Goal: Transaction & Acquisition: Book appointment/travel/reservation

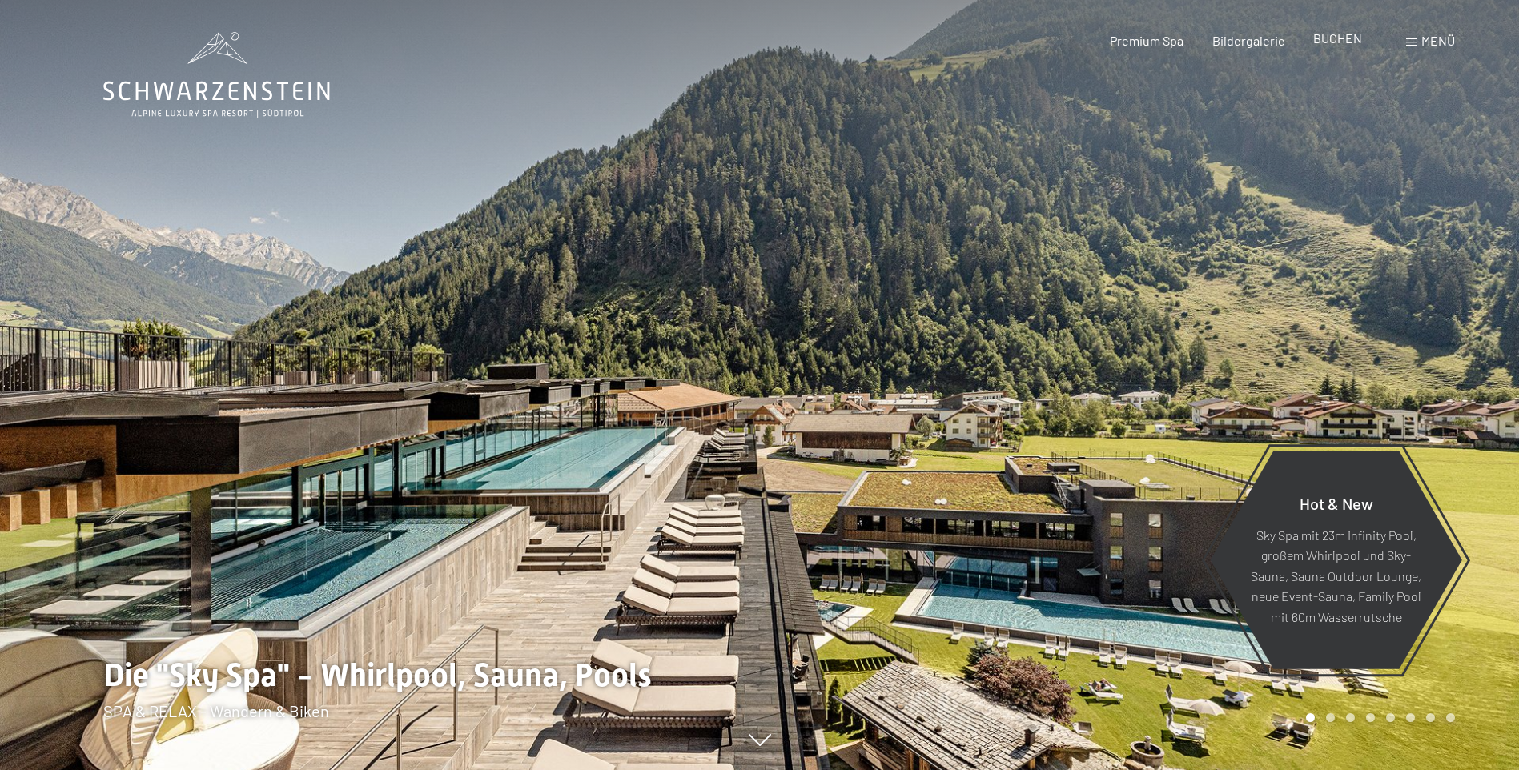
click at [1332, 39] on span "BUCHEN" at bounding box center [1337, 37] width 49 height 15
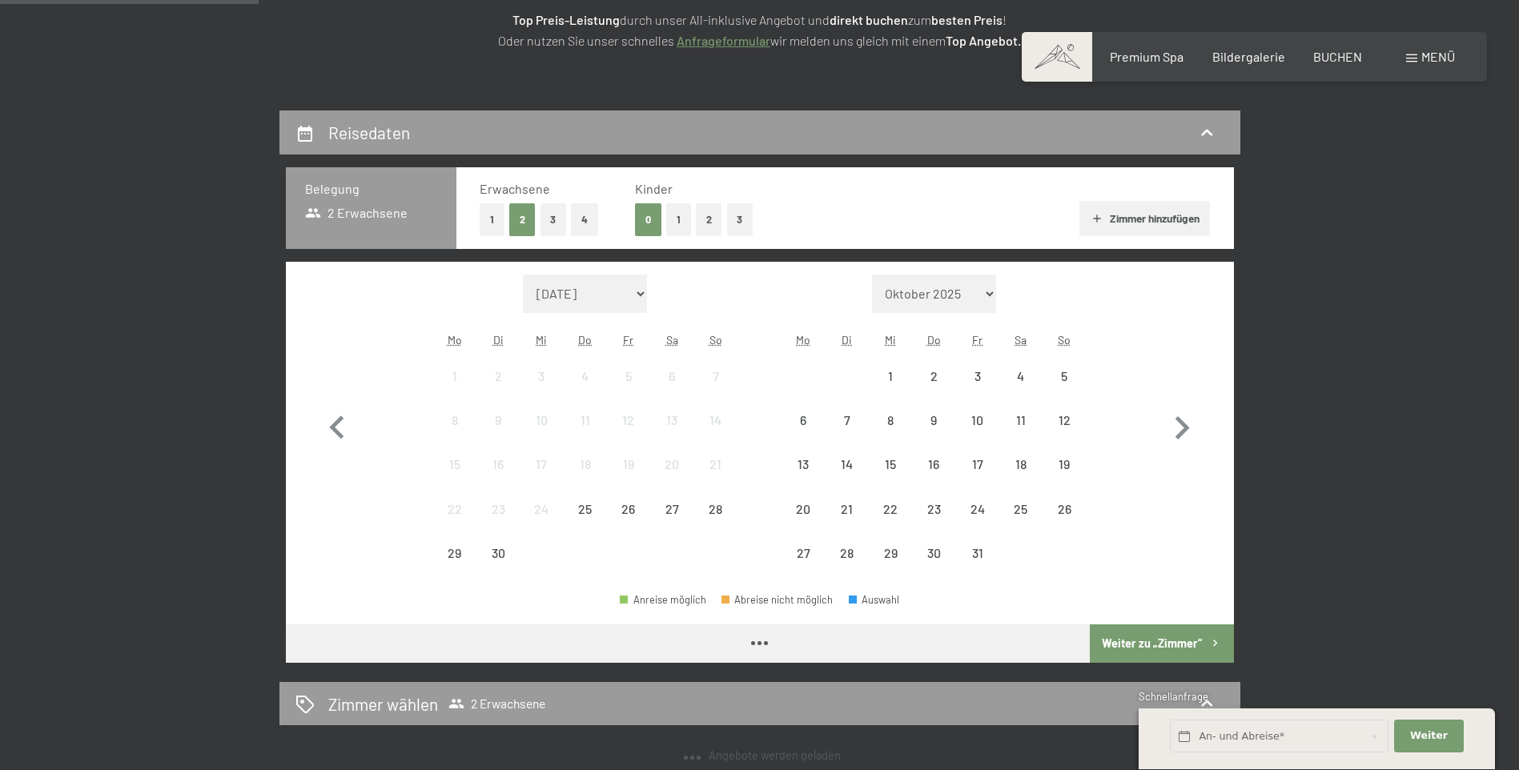
scroll to position [320, 0]
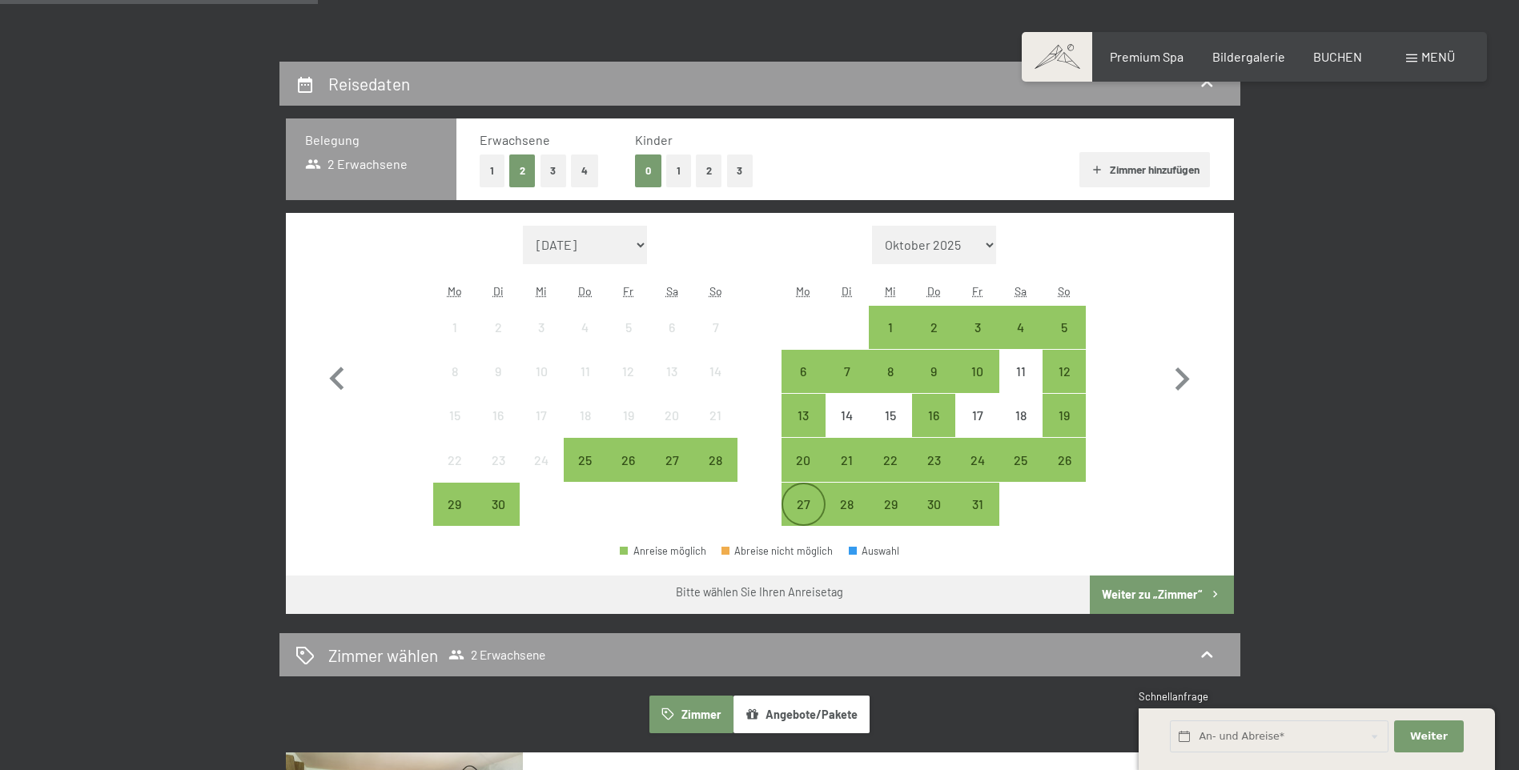
click at [801, 512] on div "27" at bounding box center [803, 518] width 40 height 40
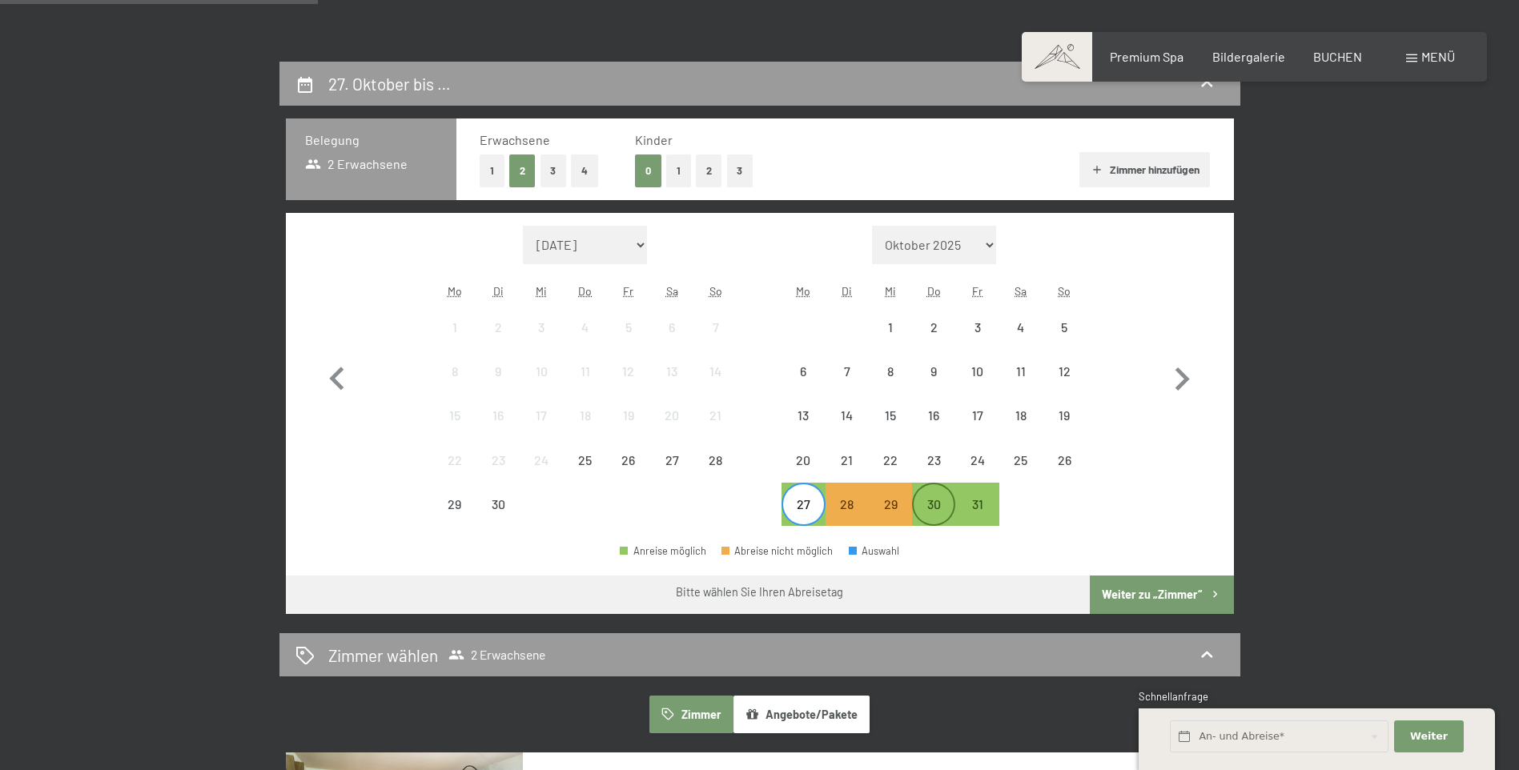
click at [939, 508] on div "30" at bounding box center [934, 518] width 40 height 40
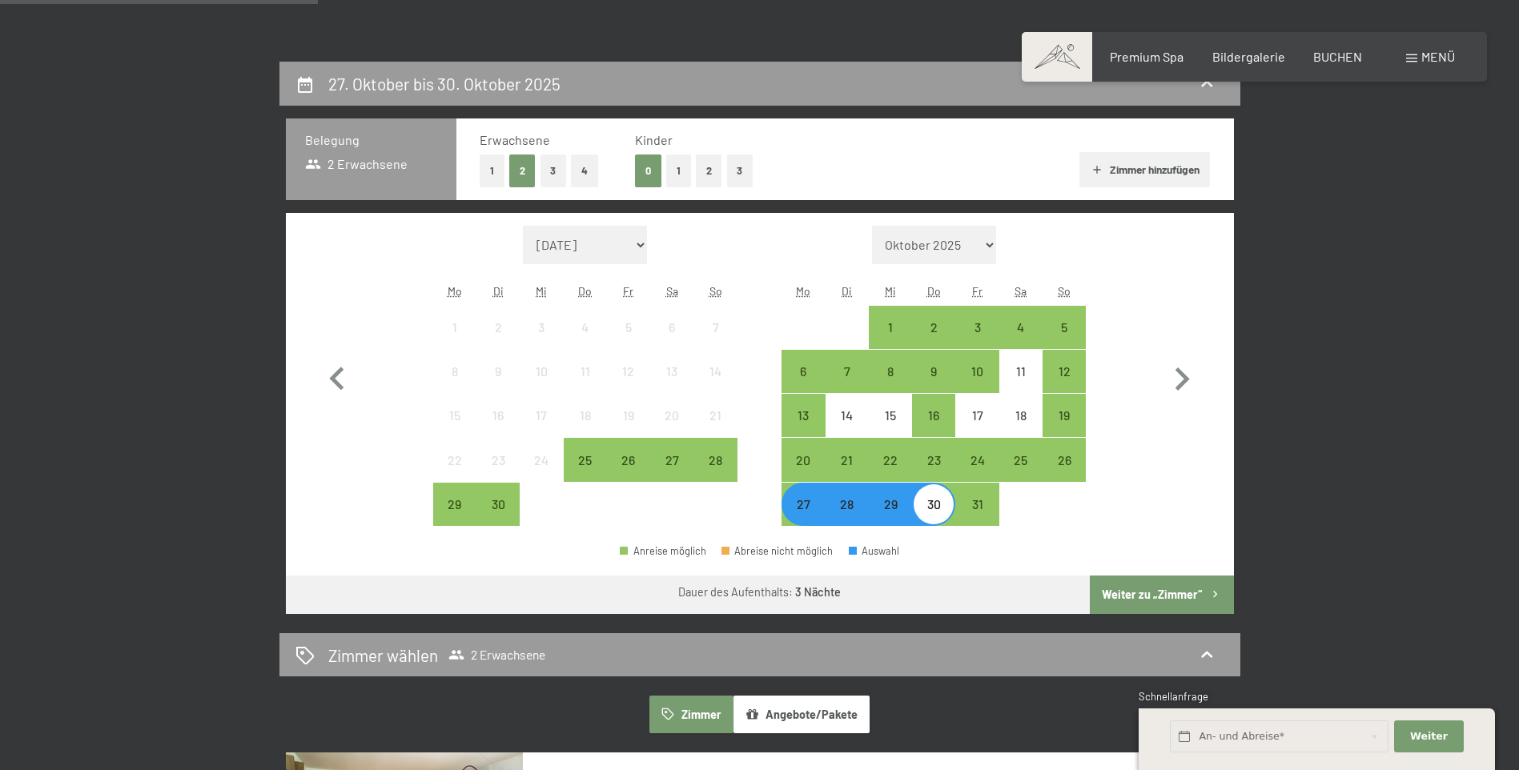
click at [1173, 594] on button "Weiter zu „Zimmer“" at bounding box center [1161, 595] width 143 height 38
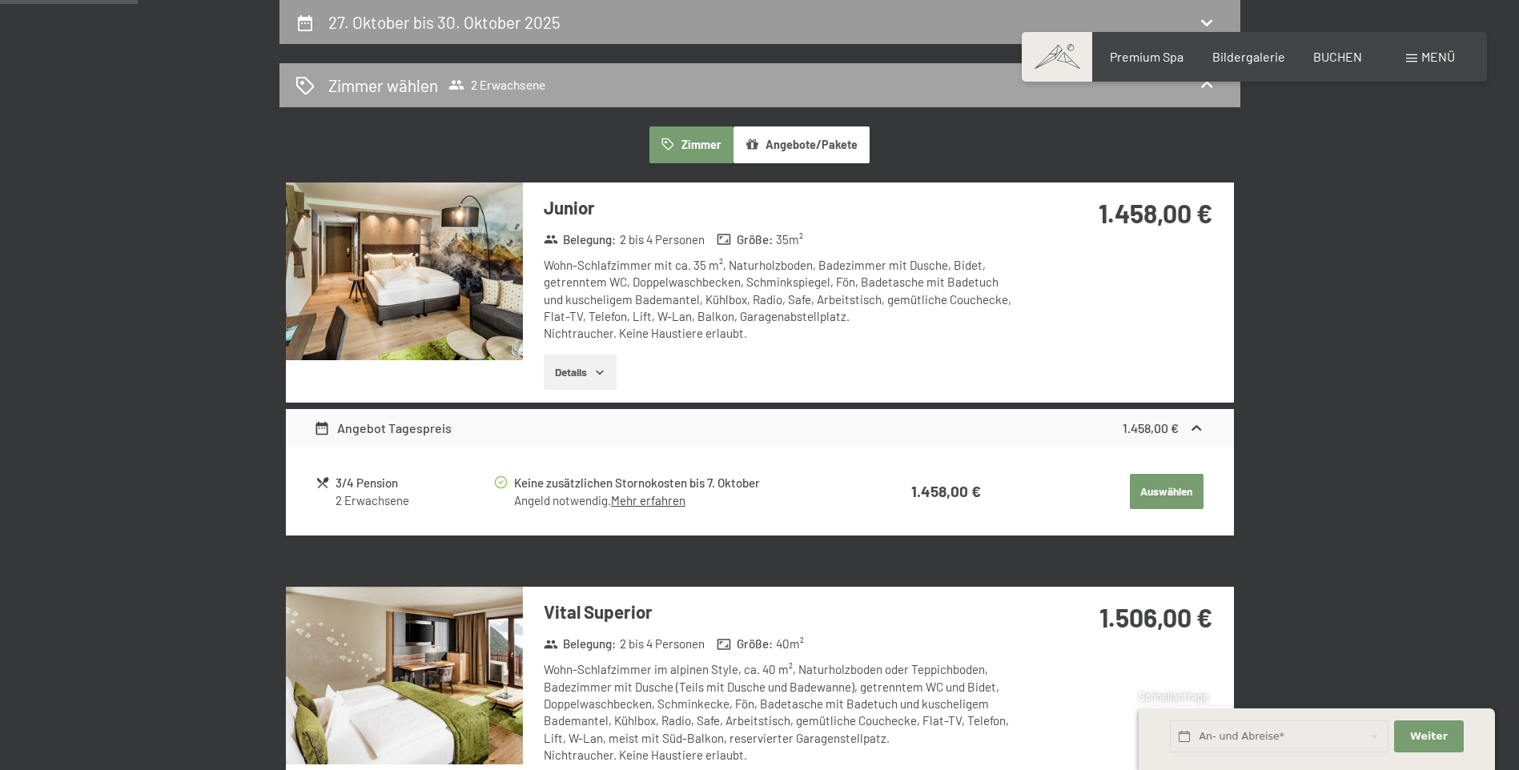
click at [534, 82] on span "2 Erwachsene" at bounding box center [496, 85] width 97 height 16
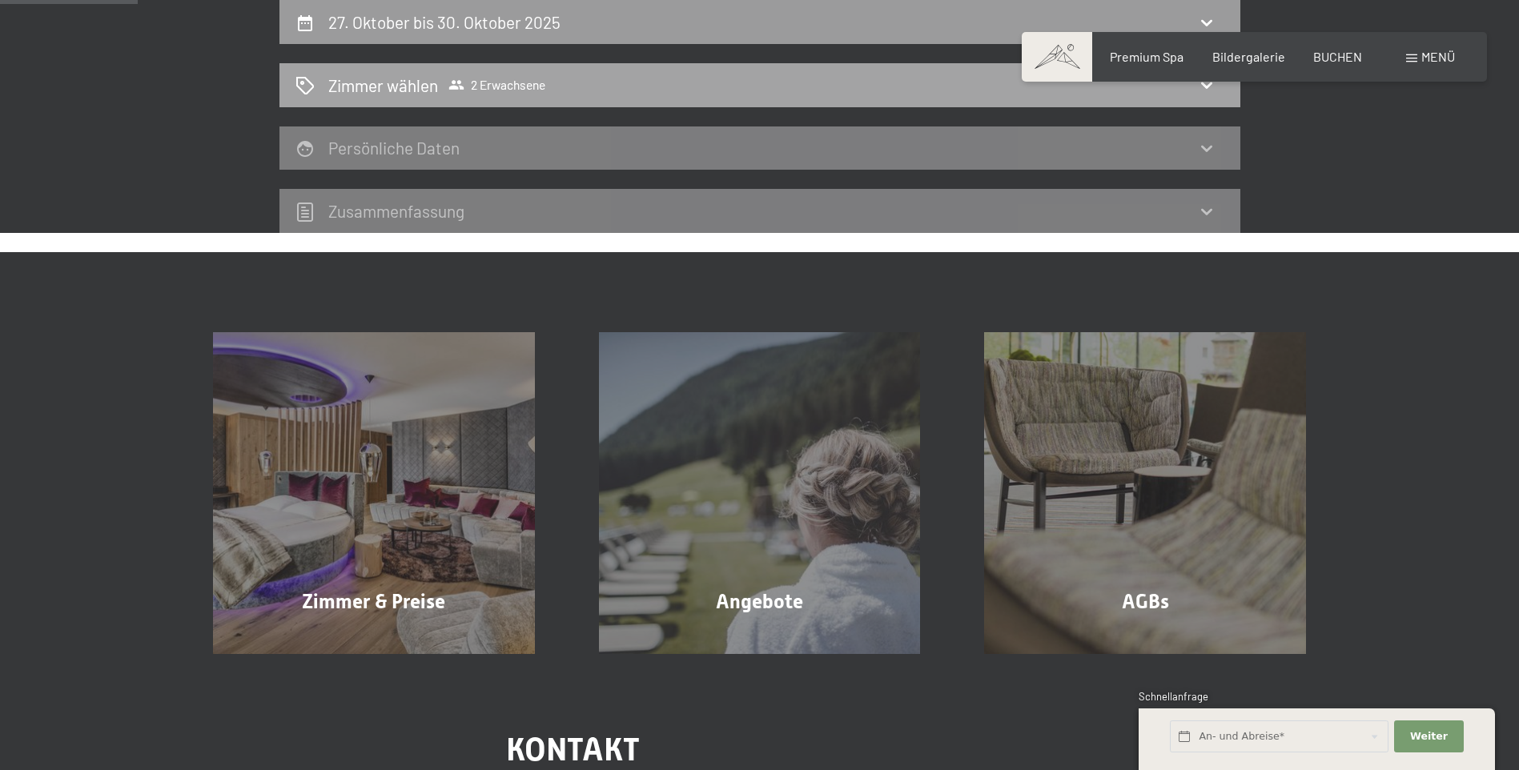
click at [958, 98] on div "Zimmer wählen 2 Erwachsene" at bounding box center [759, 85] width 961 height 44
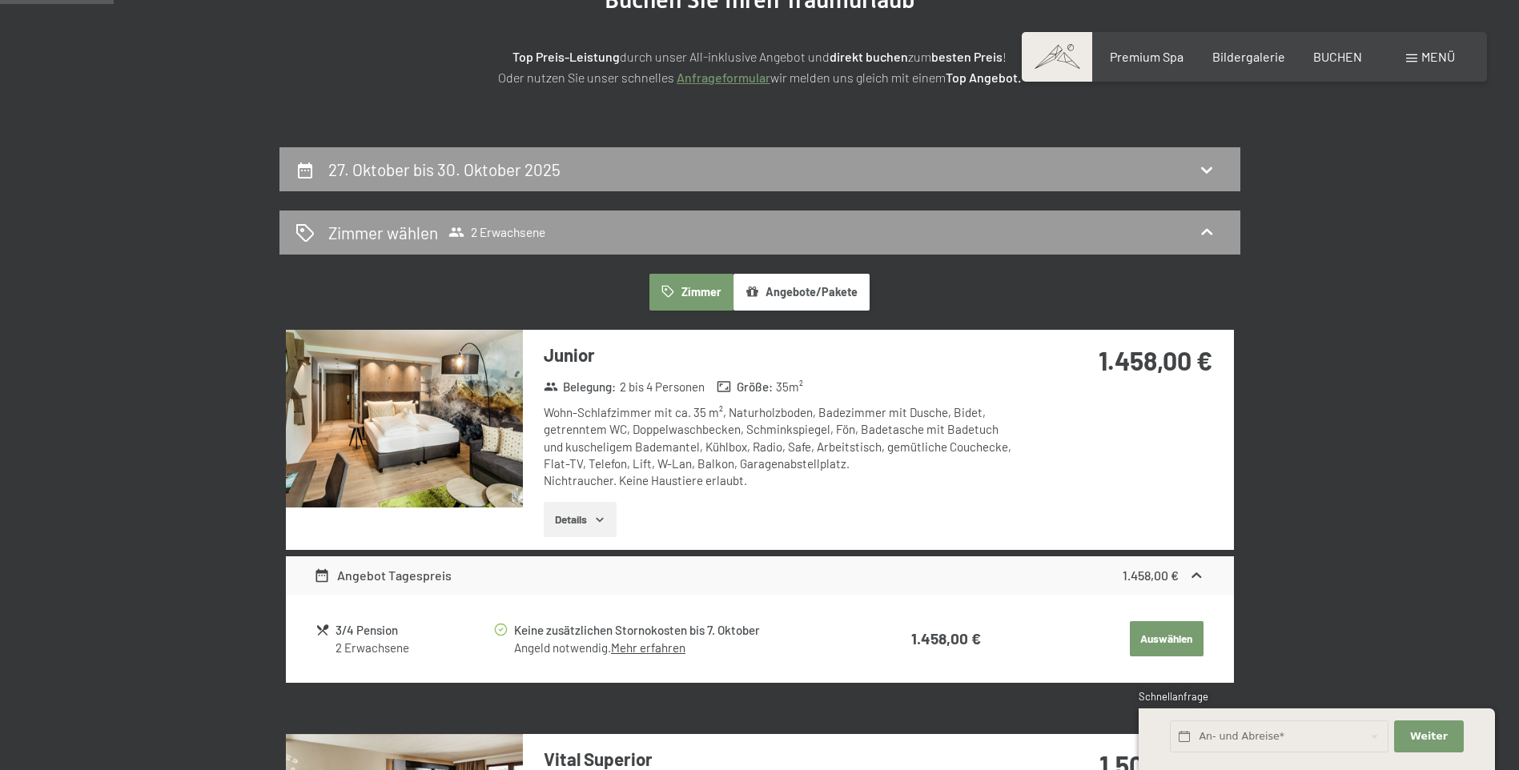
scroll to position [222, 0]
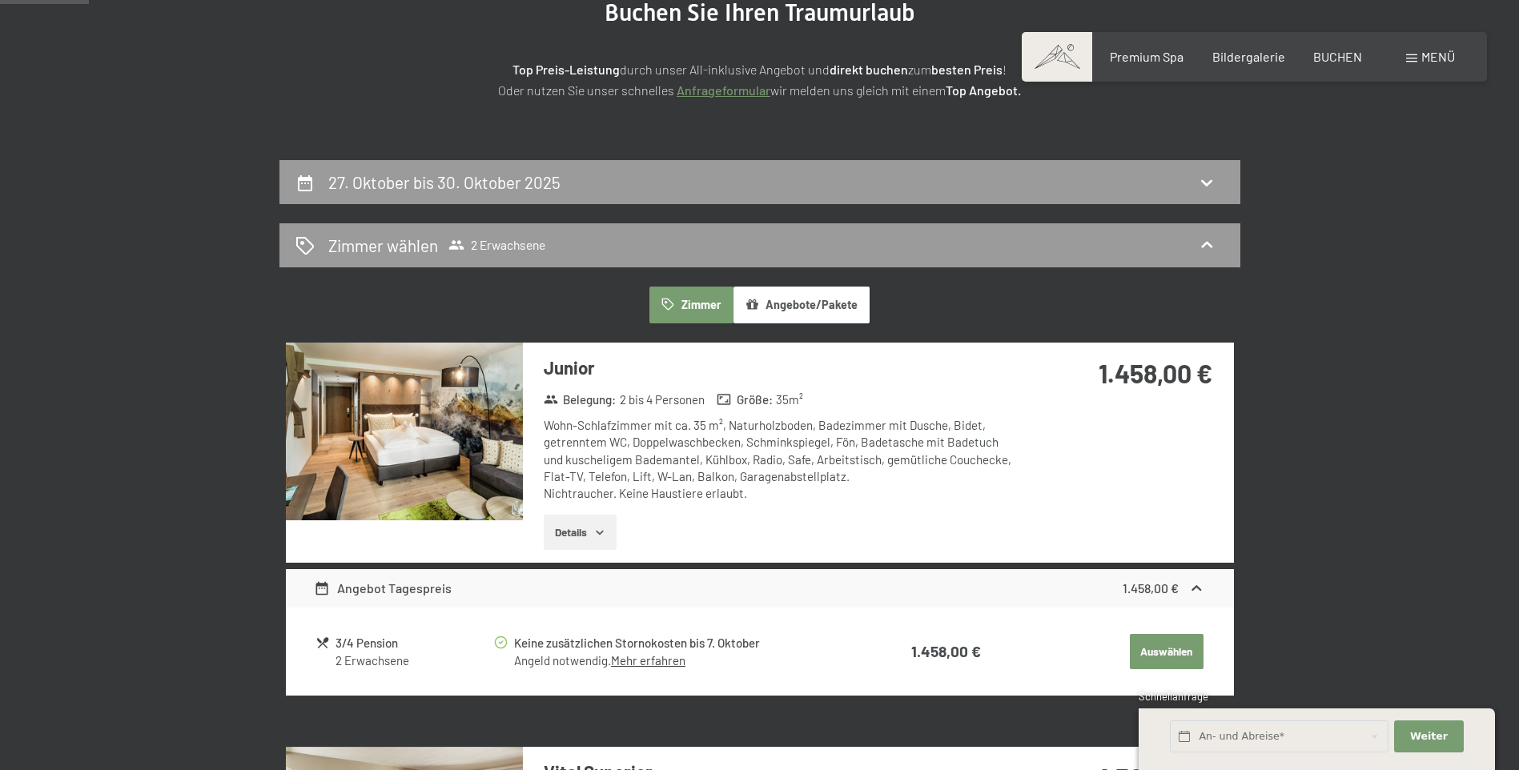
click at [1207, 182] on icon at bounding box center [1206, 182] width 19 height 19
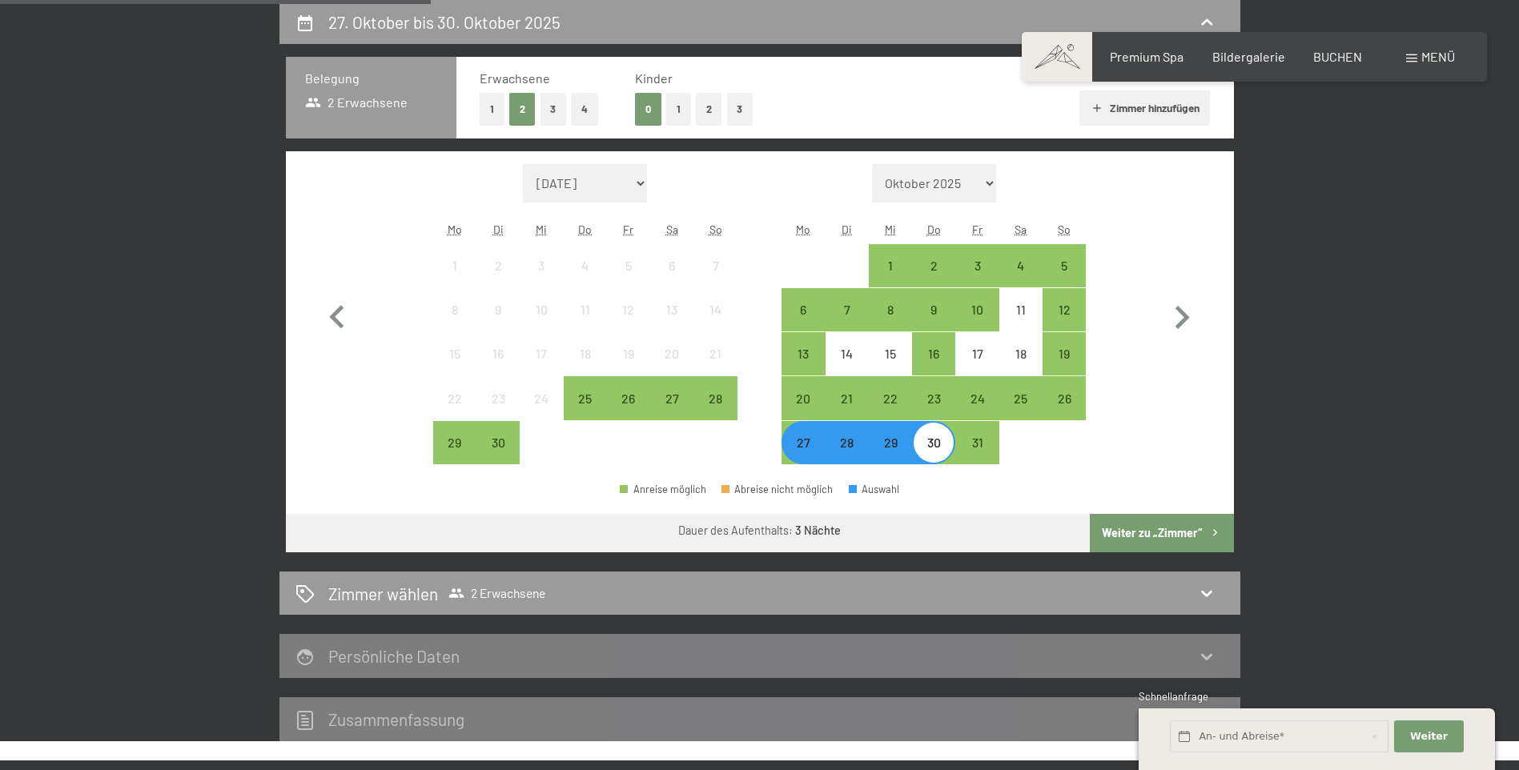
scroll to position [302, 0]
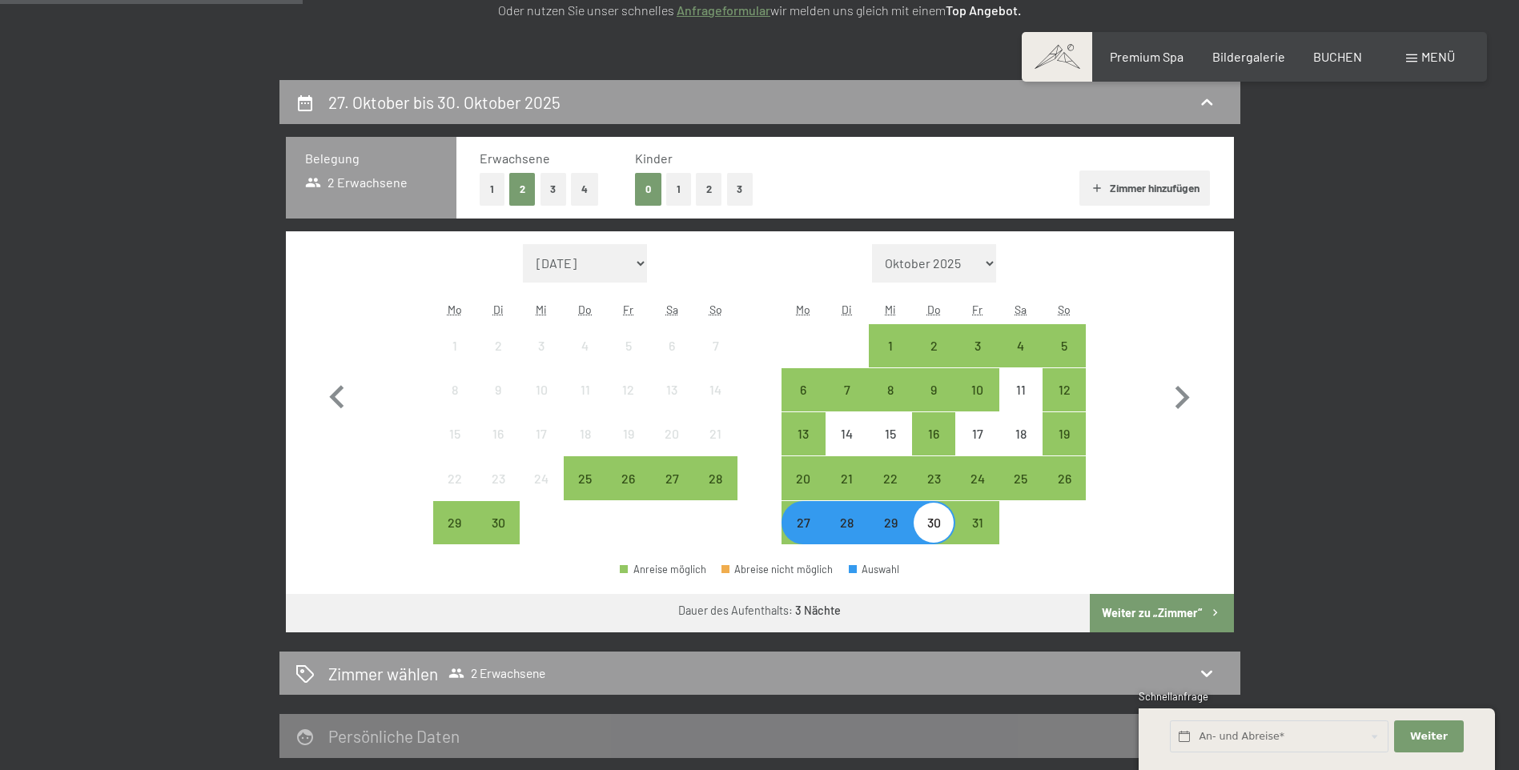
click at [700, 181] on button "2" at bounding box center [709, 189] width 26 height 33
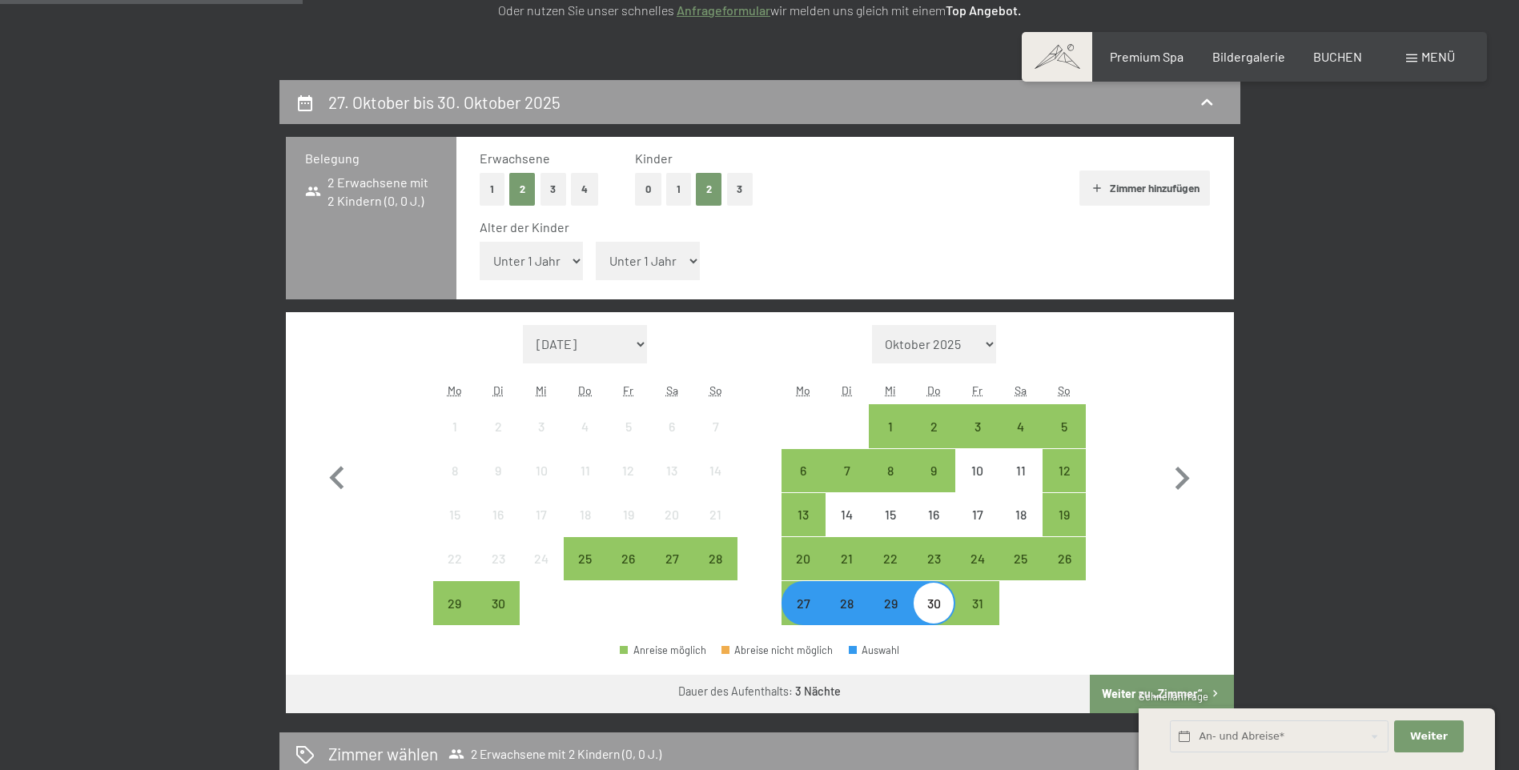
click at [576, 257] on select "Unter 1 Jahr 1 Jahr 2 Jahre 3 Jahre 4 Jahre 5 Jahre 6 Jahre 7 Jahre 8 Jahre 9 J…" at bounding box center [532, 261] width 104 height 38
select select "6"
click at [480, 242] on select "Unter 1 Jahr 1 Jahr 2 Jahre 3 Jahre 4 Jahre 5 Jahre 6 Jahre 7 Jahre 8 Jahre 9 J…" at bounding box center [532, 261] width 104 height 38
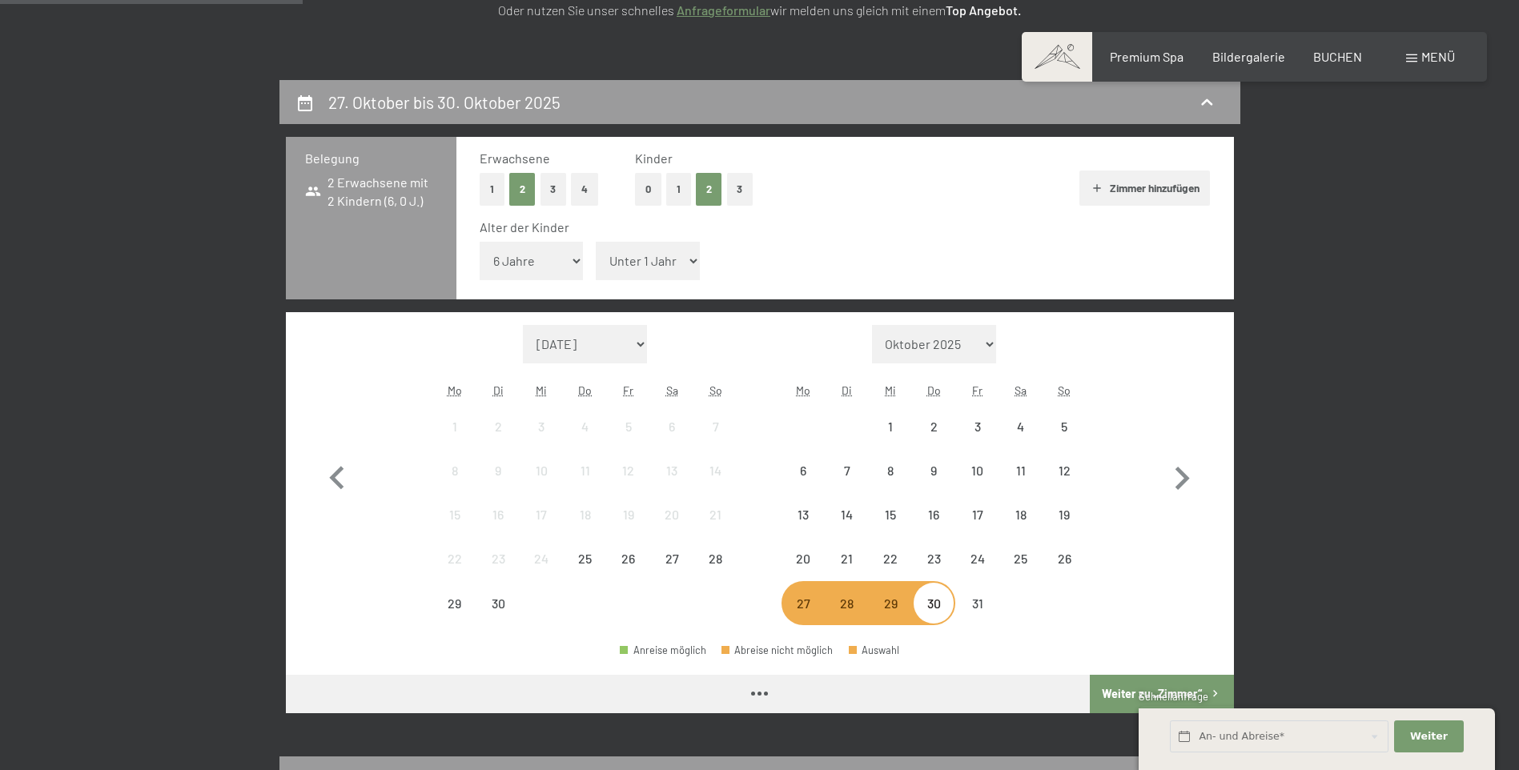
click at [664, 259] on select "Unter 1 Jahr 1 Jahr 2 Jahre 3 Jahre 4 Jahre 5 Jahre 6 Jahre 7 Jahre 8 Jahre 9 J…" at bounding box center [648, 261] width 104 height 38
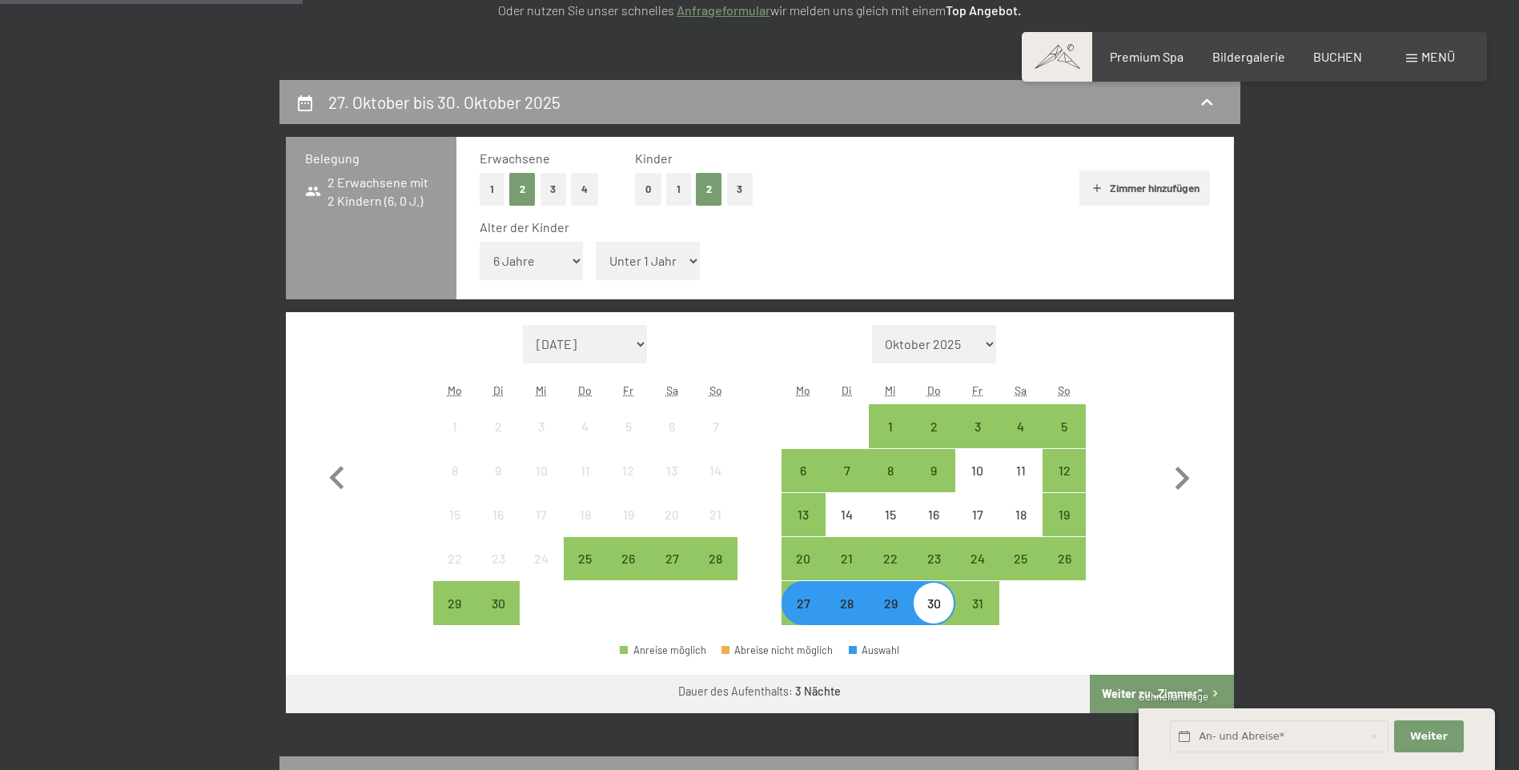
select select "9"
click at [596, 242] on select "Unter 1 Jahr 1 Jahr 2 Jahre 3 Jahre 4 Jahre 5 Jahre 6 Jahre 7 Jahre 8 Jahre 9 J…" at bounding box center [648, 261] width 104 height 38
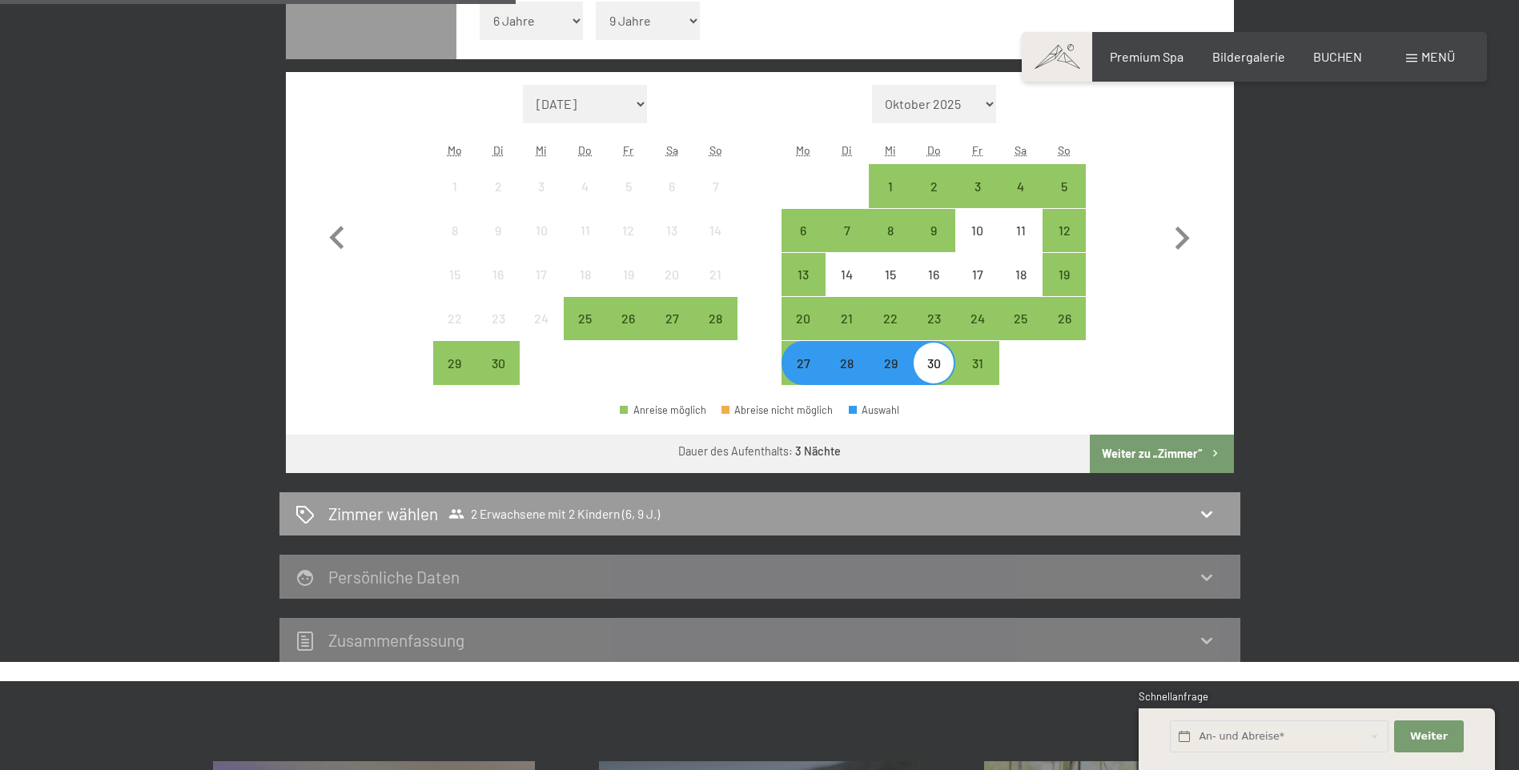
click at [1184, 457] on button "Weiter zu „Zimmer“" at bounding box center [1161, 454] width 143 height 38
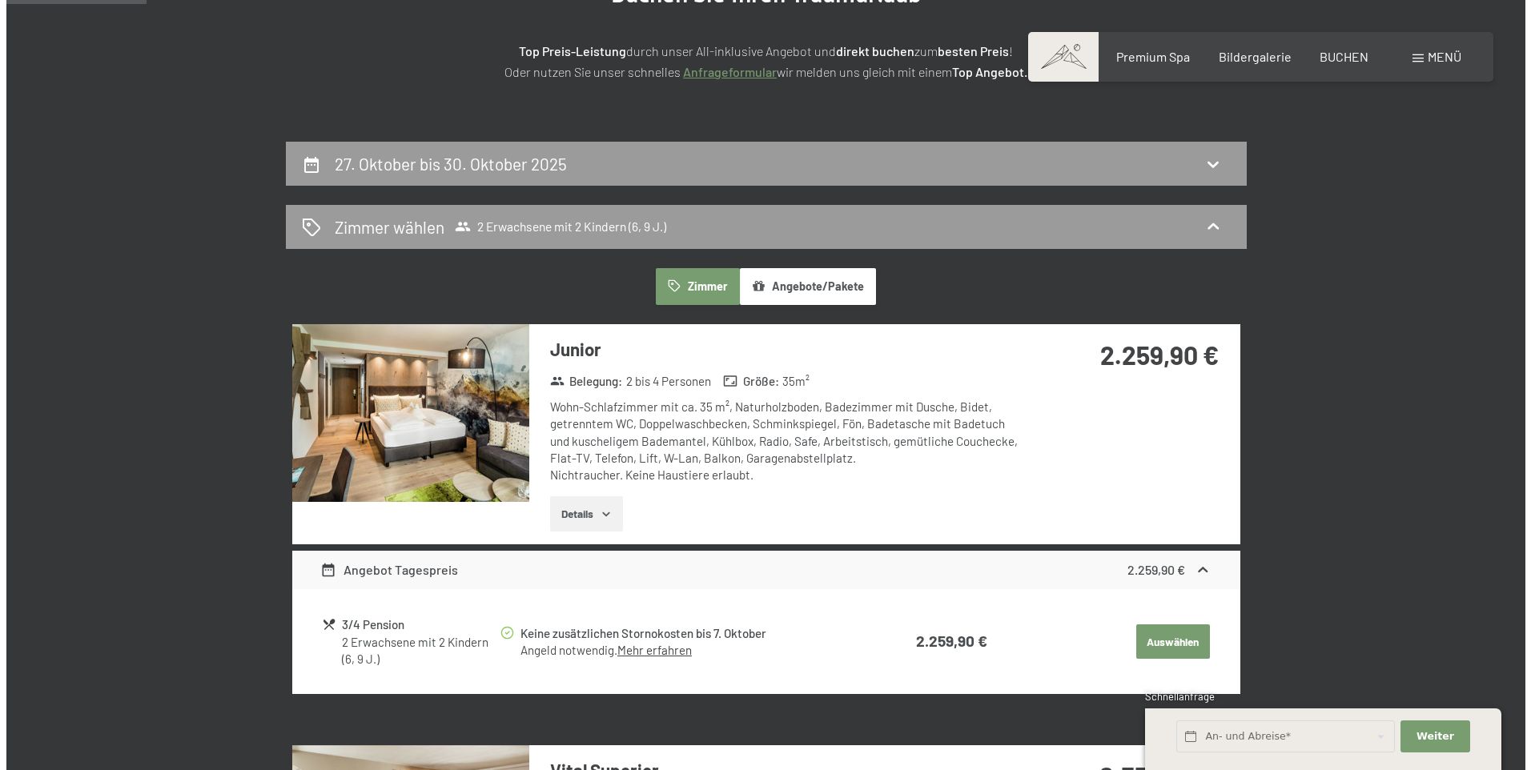
scroll to position [320, 0]
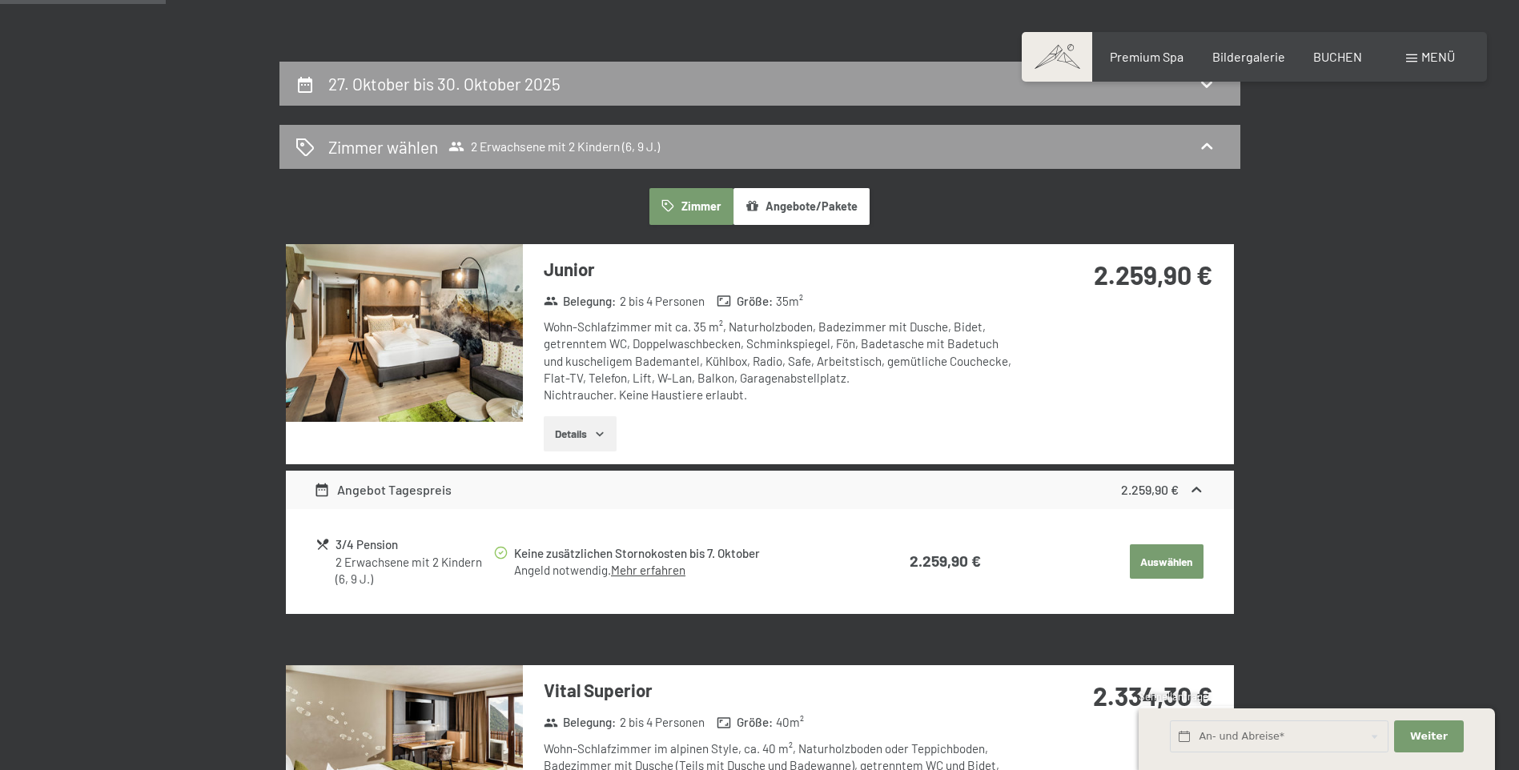
click at [1426, 54] on span "Menü" at bounding box center [1438, 56] width 34 height 15
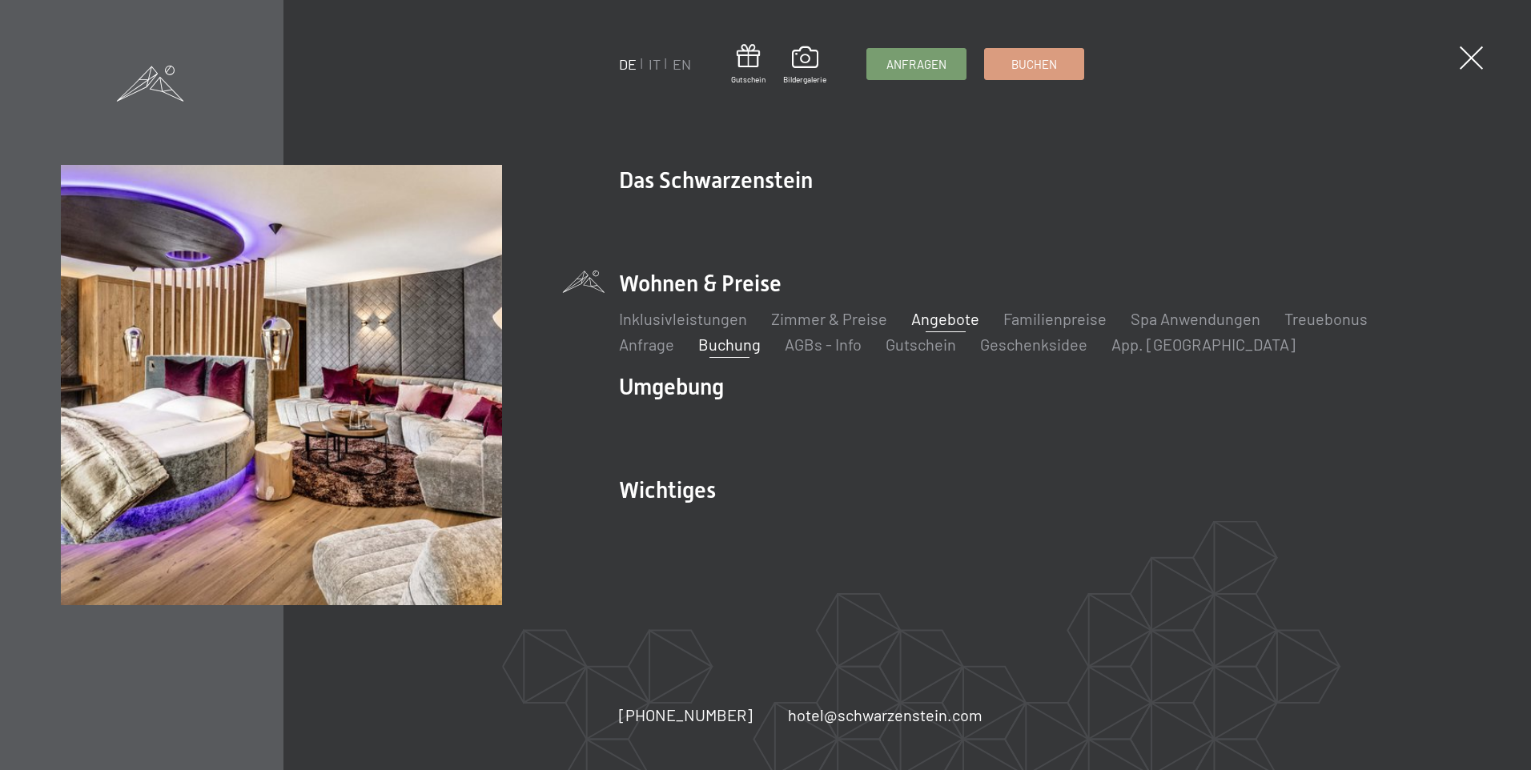
click at [933, 322] on link "Angebote" at bounding box center [945, 318] width 68 height 19
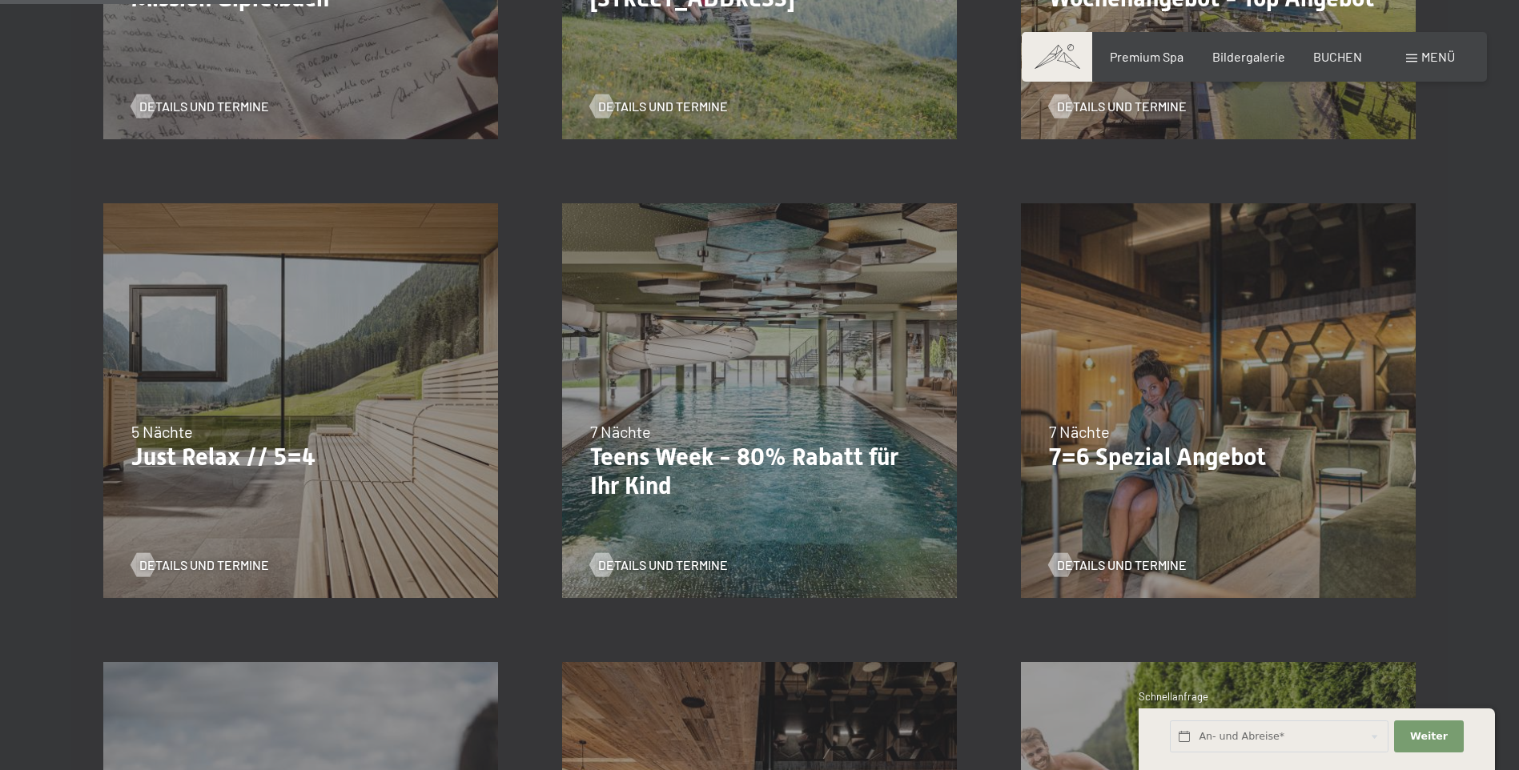
scroll to position [801, 0]
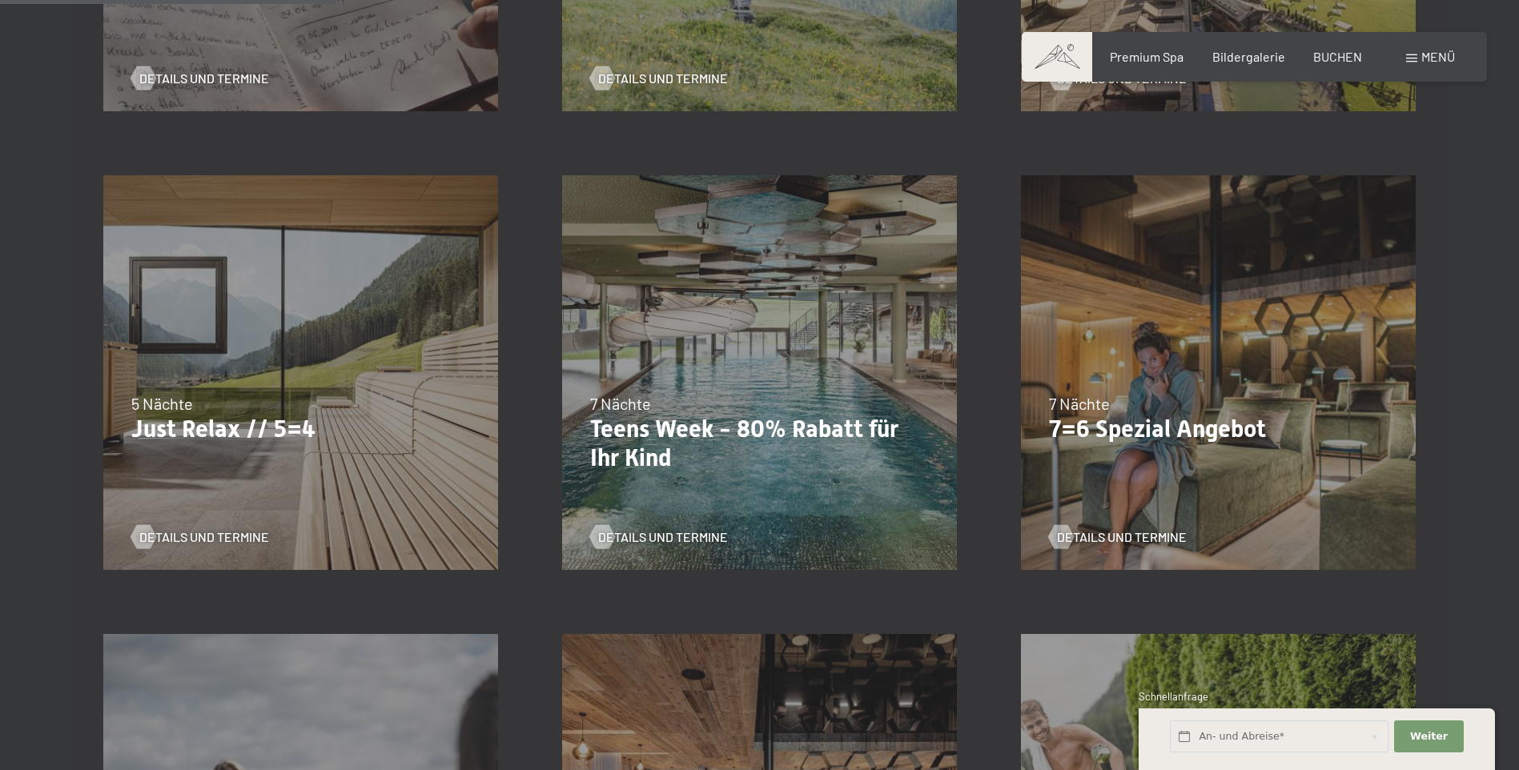
click at [220, 356] on div "24.09.–[DATE] 26.10.–[DATE] 21.12.–[DATE] 04.01.–[DATE] 08.03.–[DATE] 08.11.–[D…" at bounding box center [300, 372] width 459 height 459
click at [212, 537] on span "Details und Termine" at bounding box center [220, 537] width 130 height 18
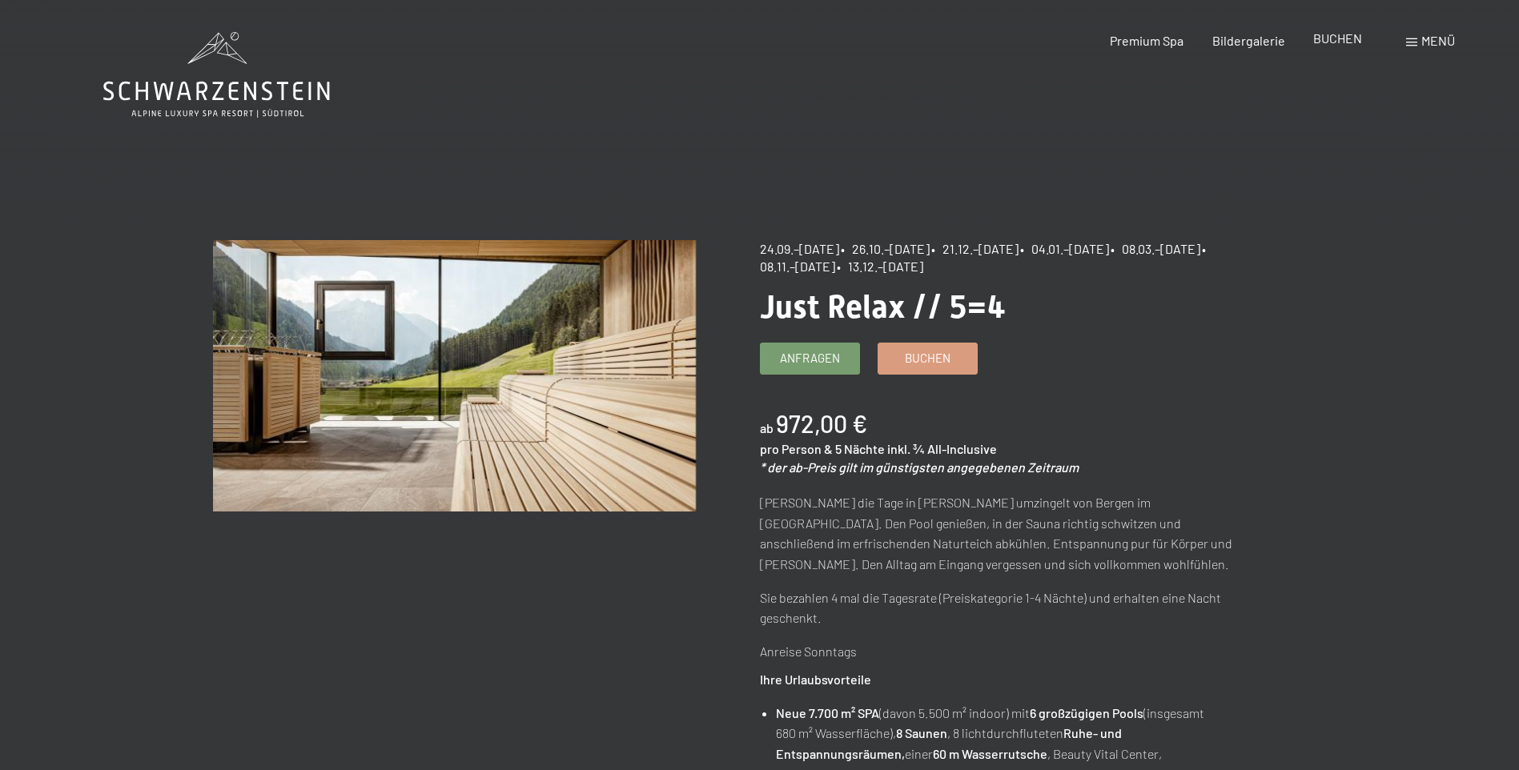
click at [1347, 35] on span "BUCHEN" at bounding box center [1337, 37] width 49 height 15
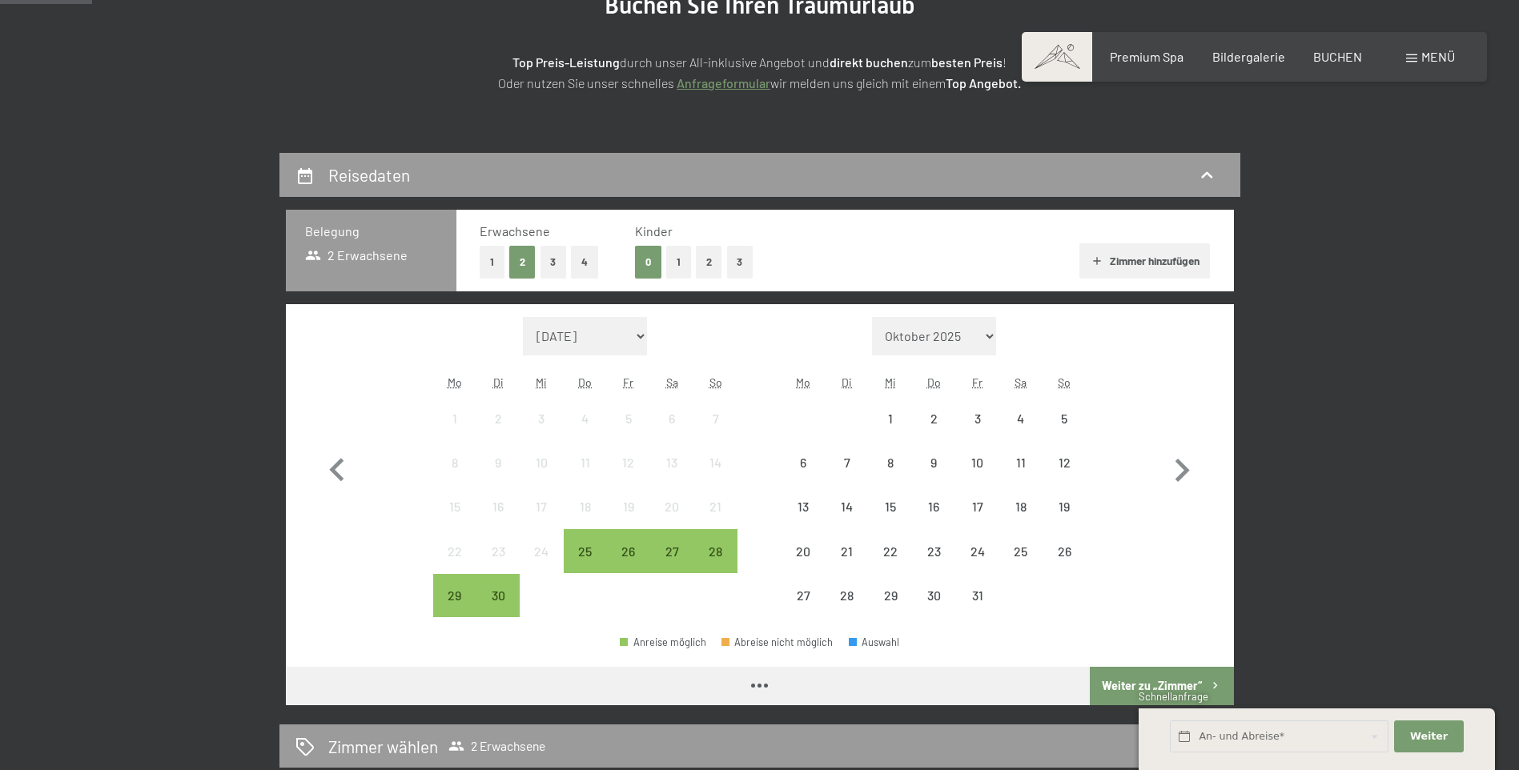
scroll to position [400, 0]
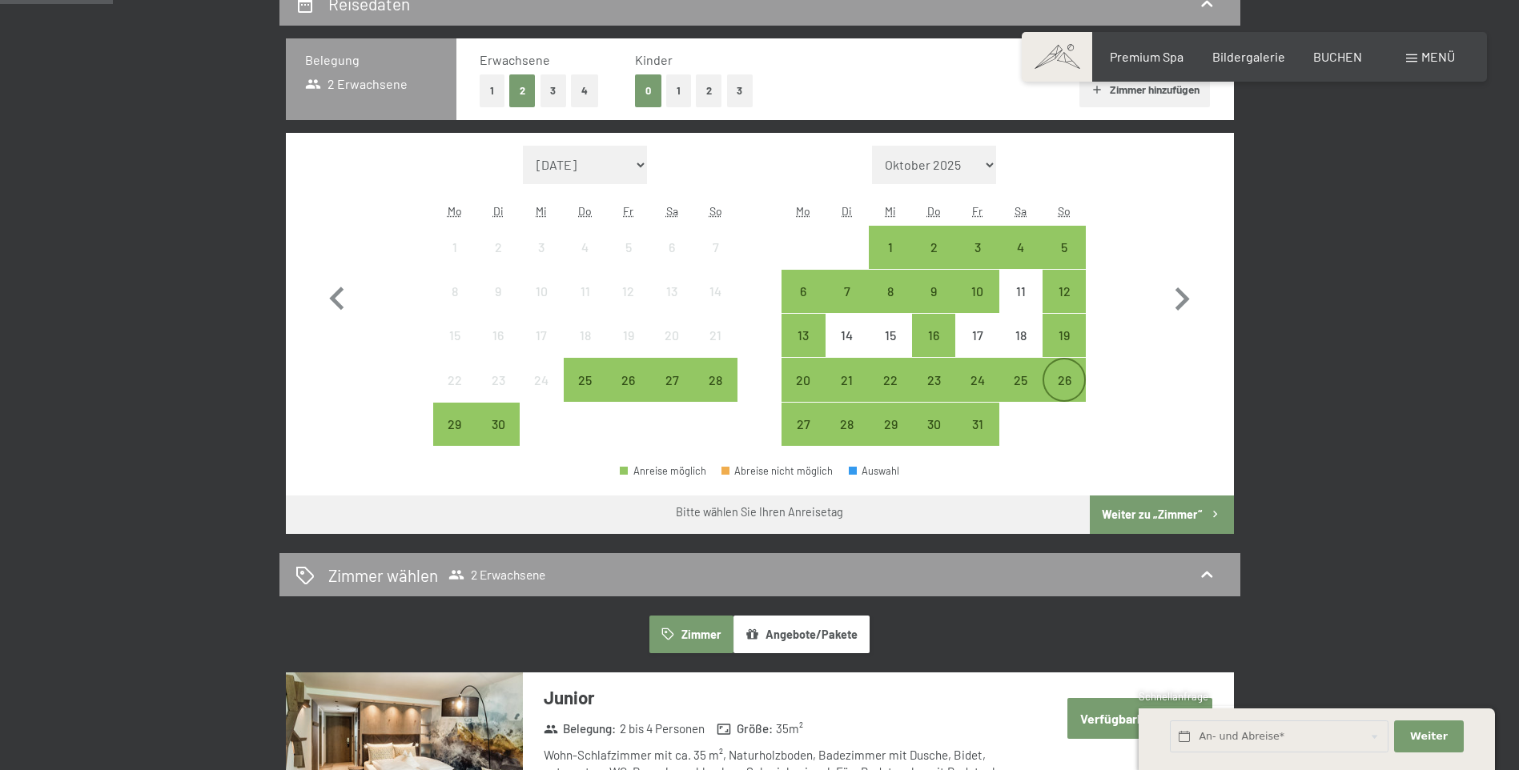
click at [1065, 390] on div "26" at bounding box center [1064, 394] width 40 height 40
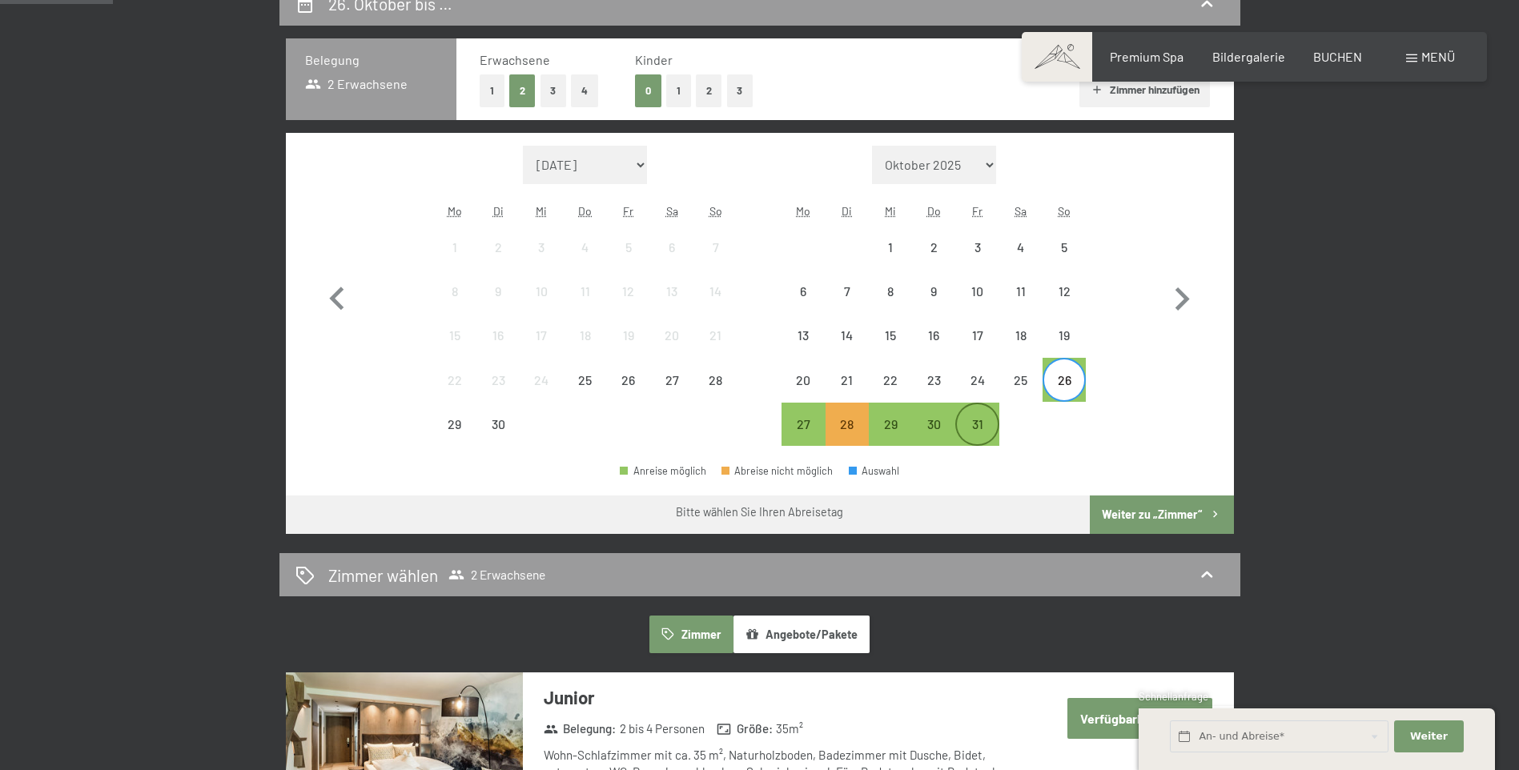
click at [983, 435] on div "31" at bounding box center [977, 438] width 40 height 40
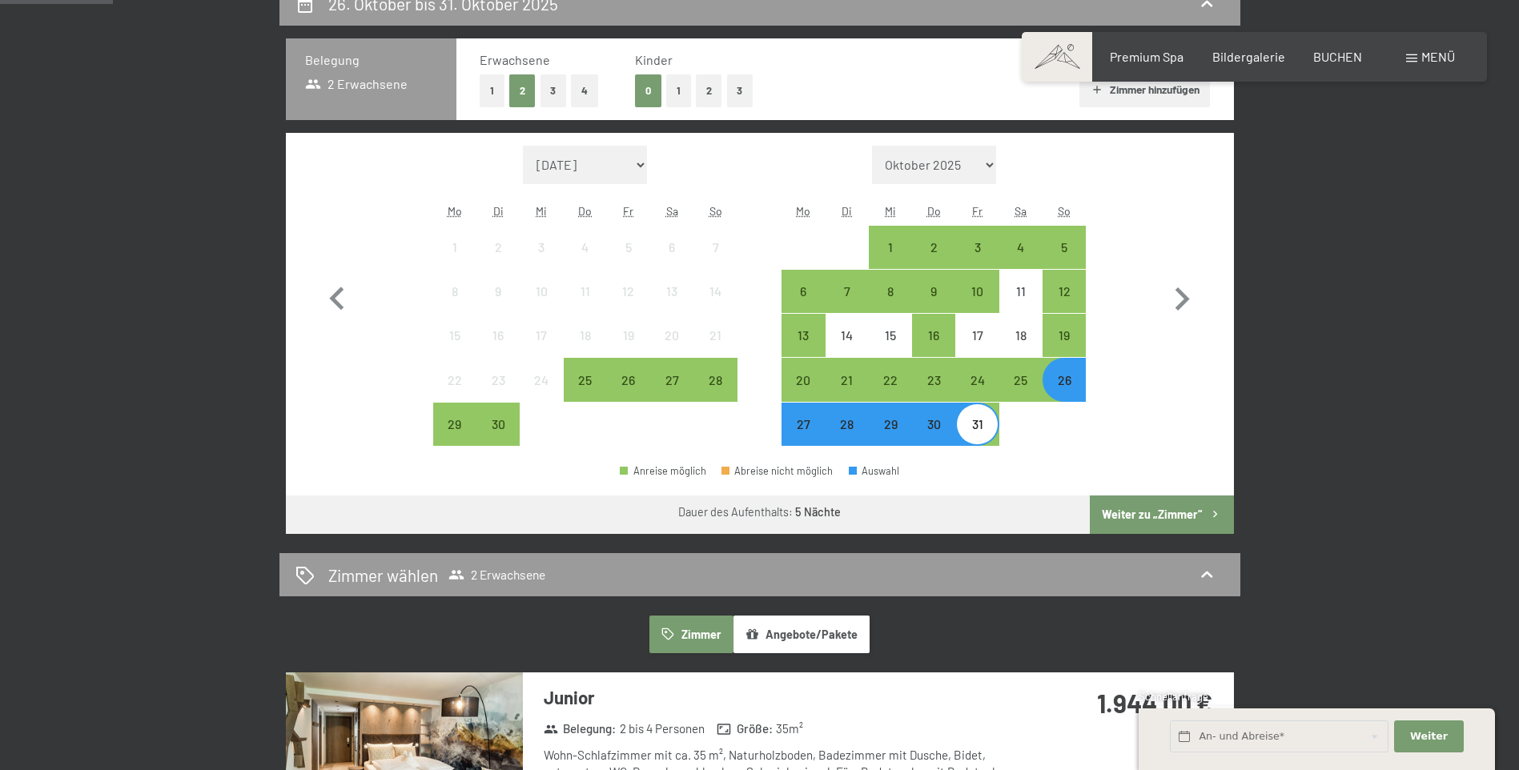
click at [1178, 509] on button "Weiter zu „Zimmer“" at bounding box center [1161, 515] width 143 height 38
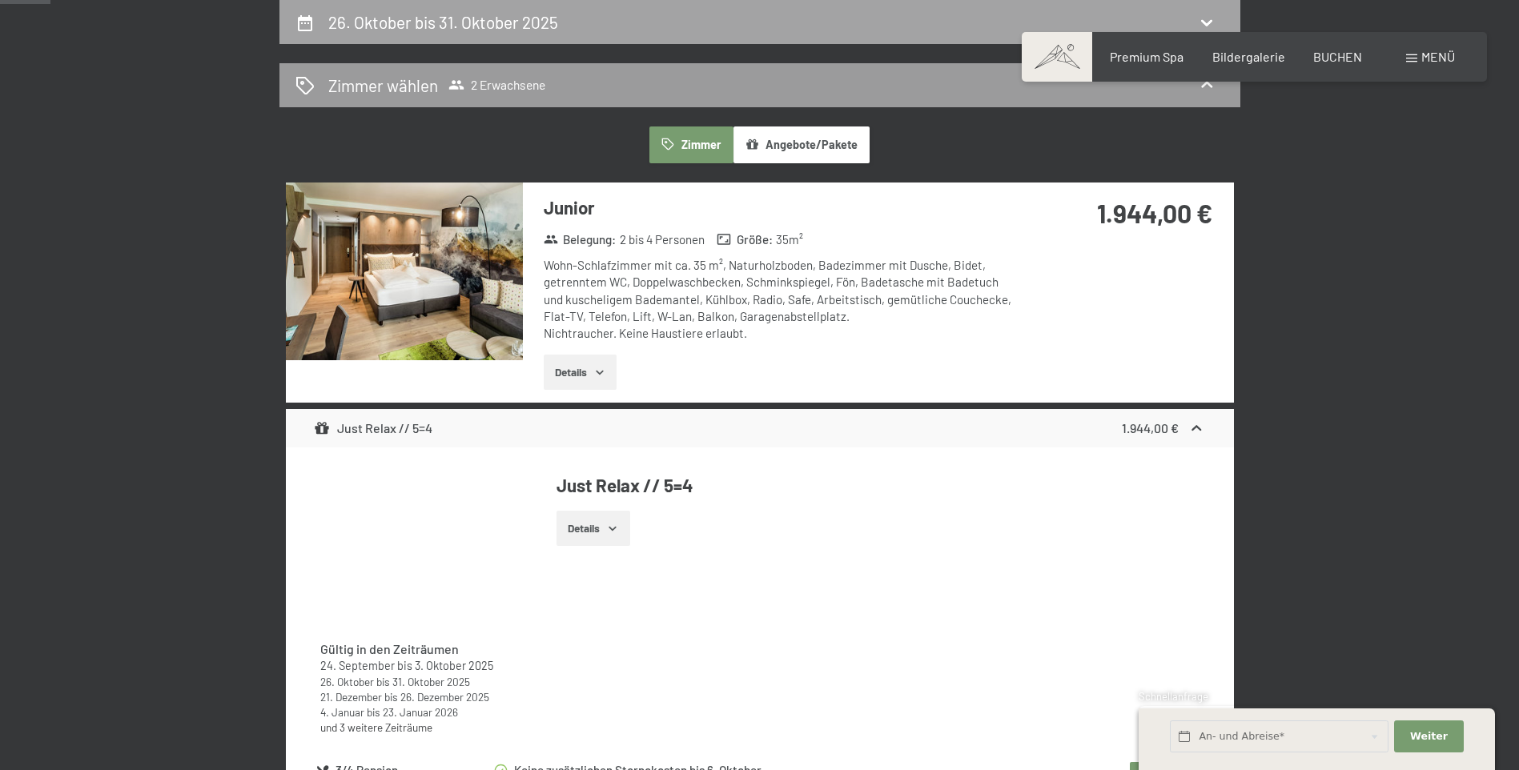
scroll to position [160, 0]
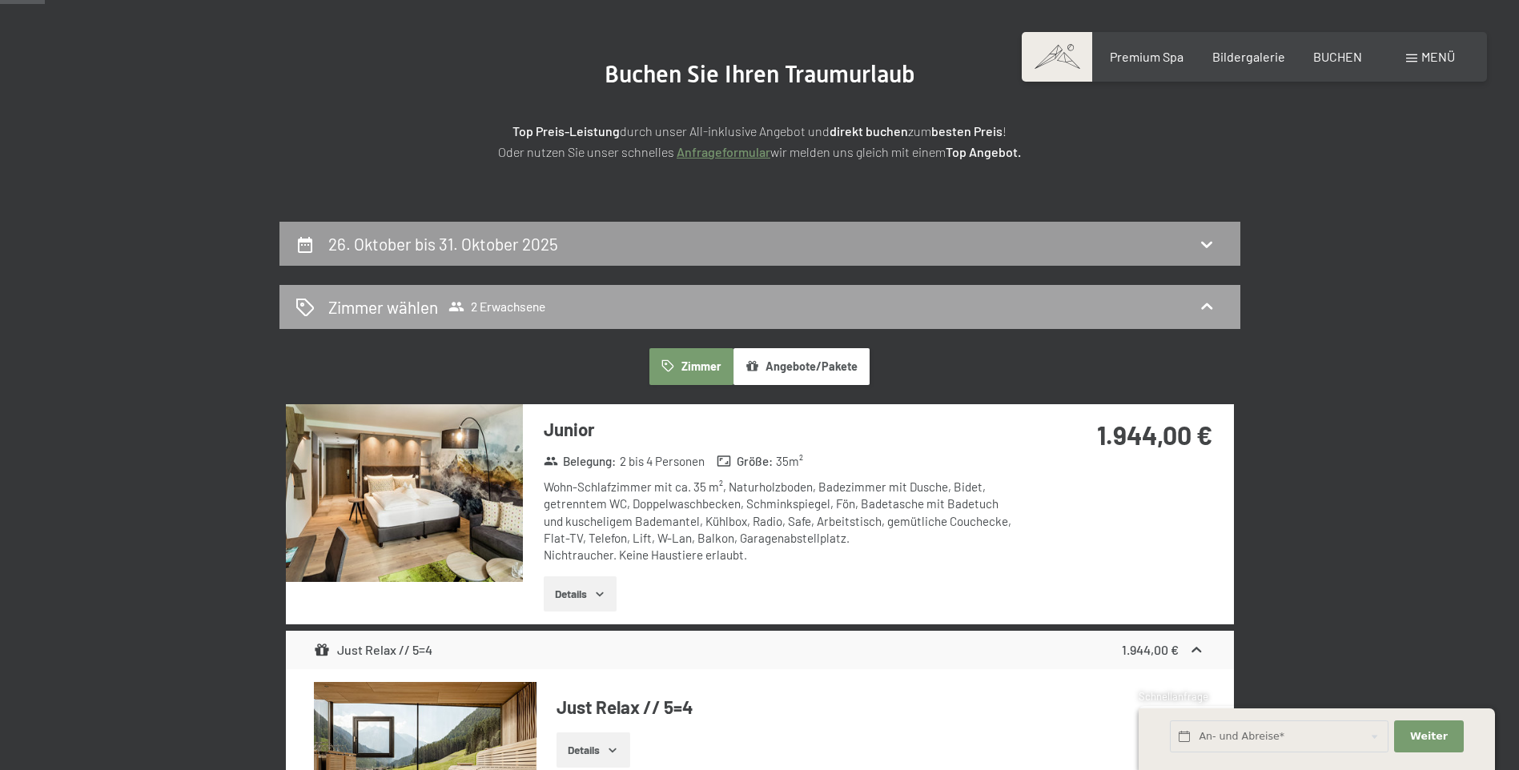
click at [525, 311] on span "2 Erwachsene" at bounding box center [496, 307] width 97 height 16
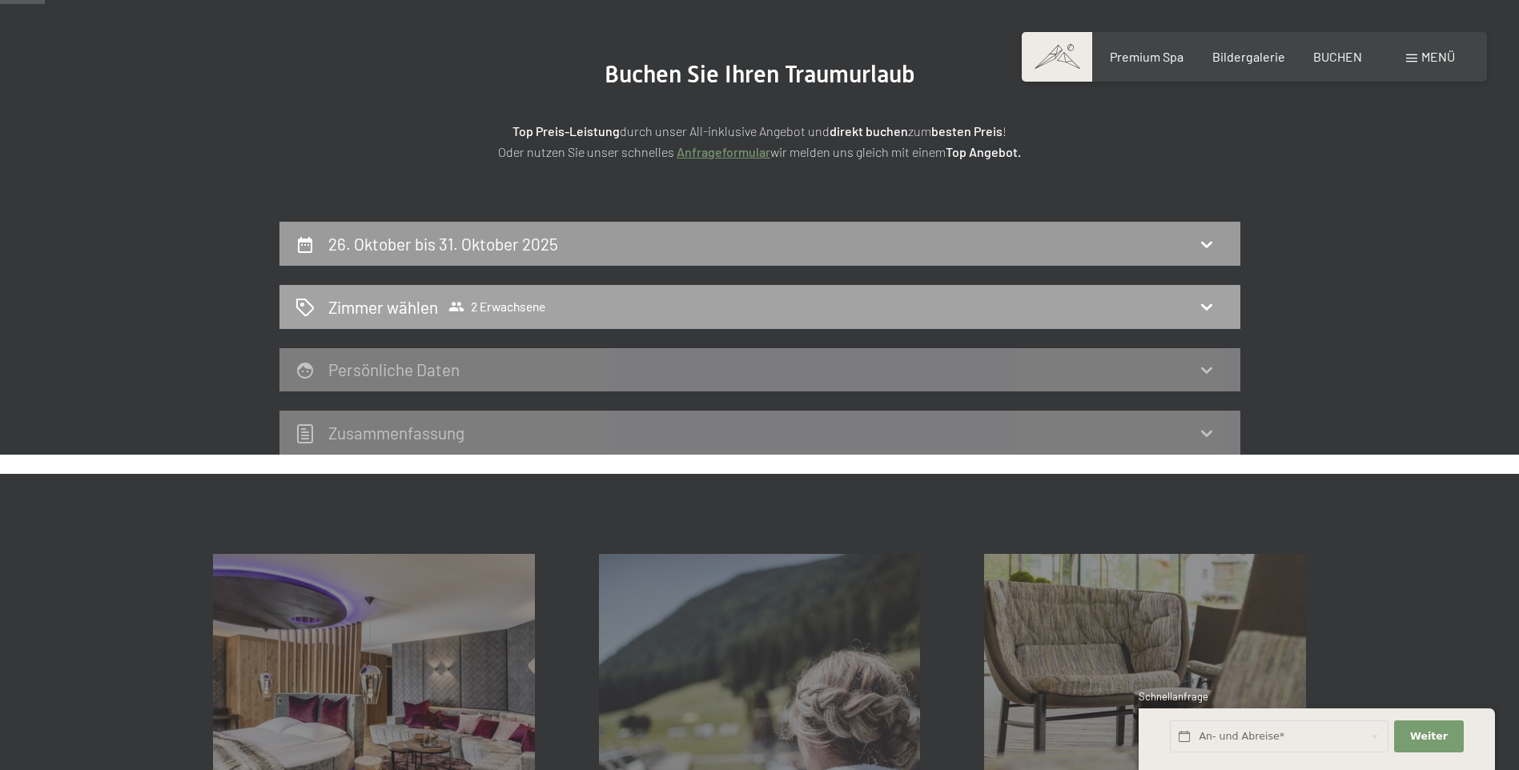
click at [1200, 303] on icon at bounding box center [1206, 306] width 19 height 19
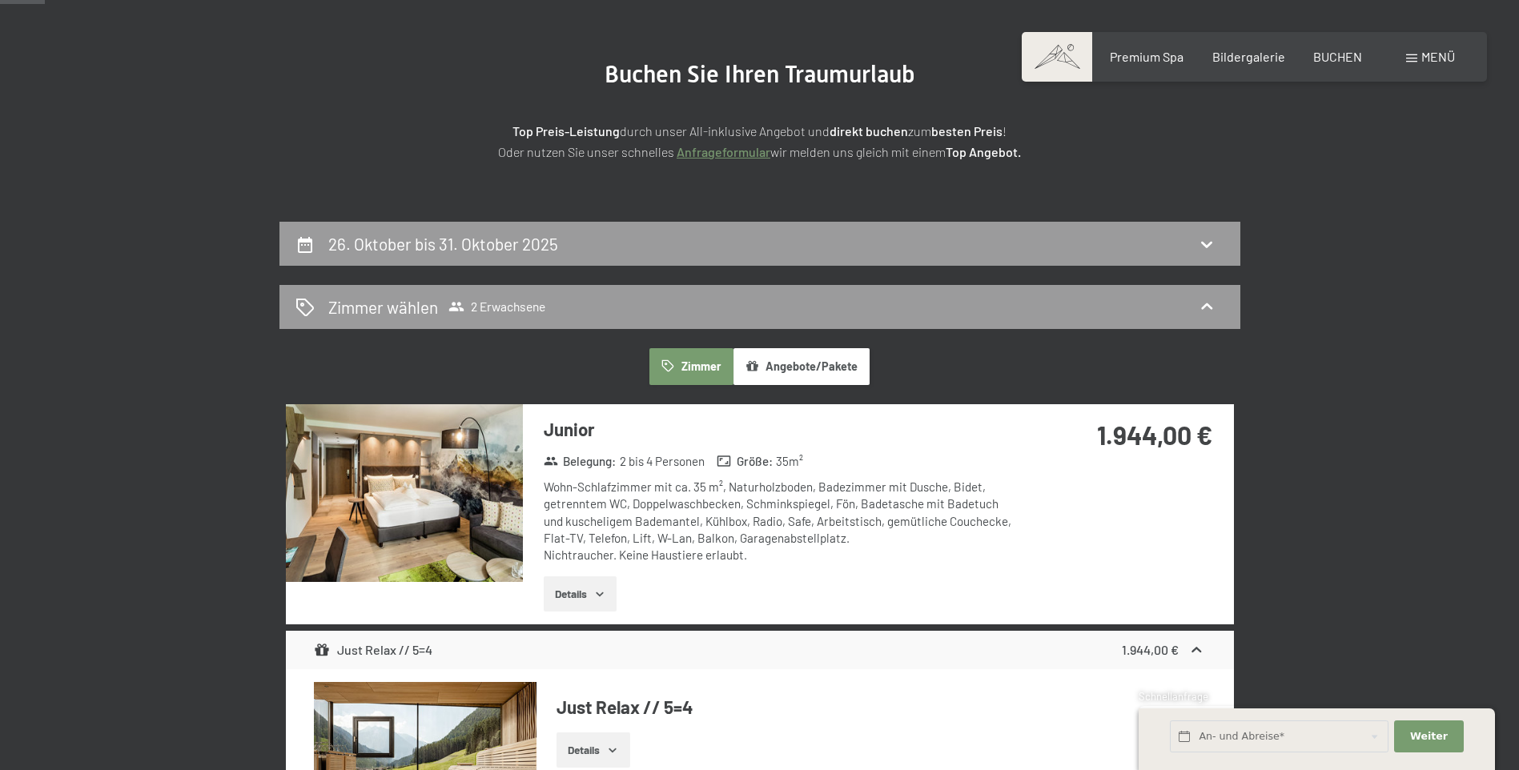
click at [686, 380] on button "Zimmer" at bounding box center [690, 366] width 83 height 37
click at [709, 366] on button "Zimmer" at bounding box center [690, 366] width 83 height 37
click at [456, 239] on h2 "26. Oktober bis 31. Oktober 2025" at bounding box center [443, 244] width 230 height 20
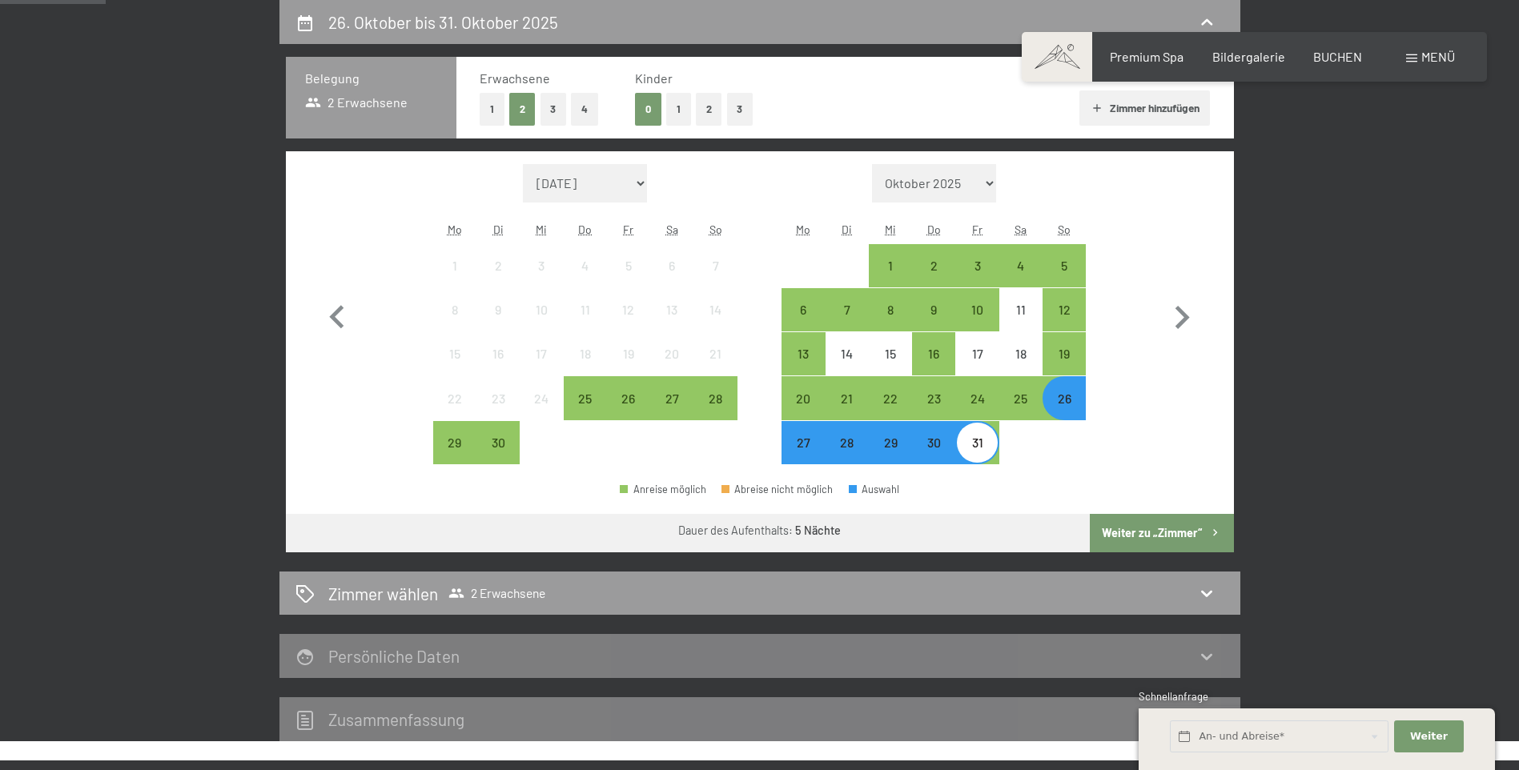
click at [716, 112] on button "2" at bounding box center [709, 109] width 26 height 33
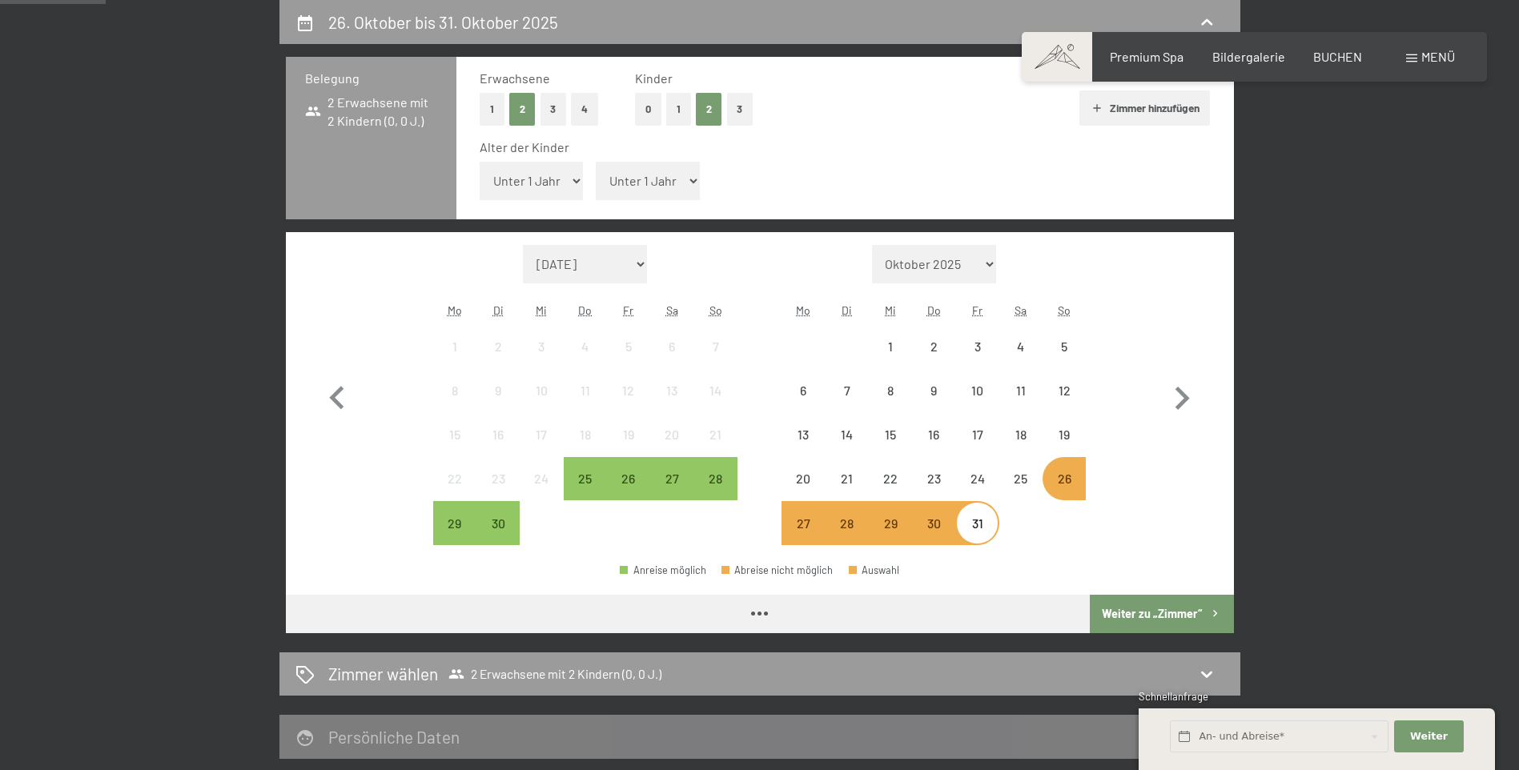
drag, startPoint x: 557, startPoint y: 179, endPoint x: 563, endPoint y: 185, distance: 8.5
click at [557, 179] on select "Unter 1 Jahr 1 Jahr 2 Jahre 3 Jahre 4 Jahre 5 Jahre 6 Jahre 7 Jahre 8 Jahre 9 J…" at bounding box center [532, 181] width 104 height 38
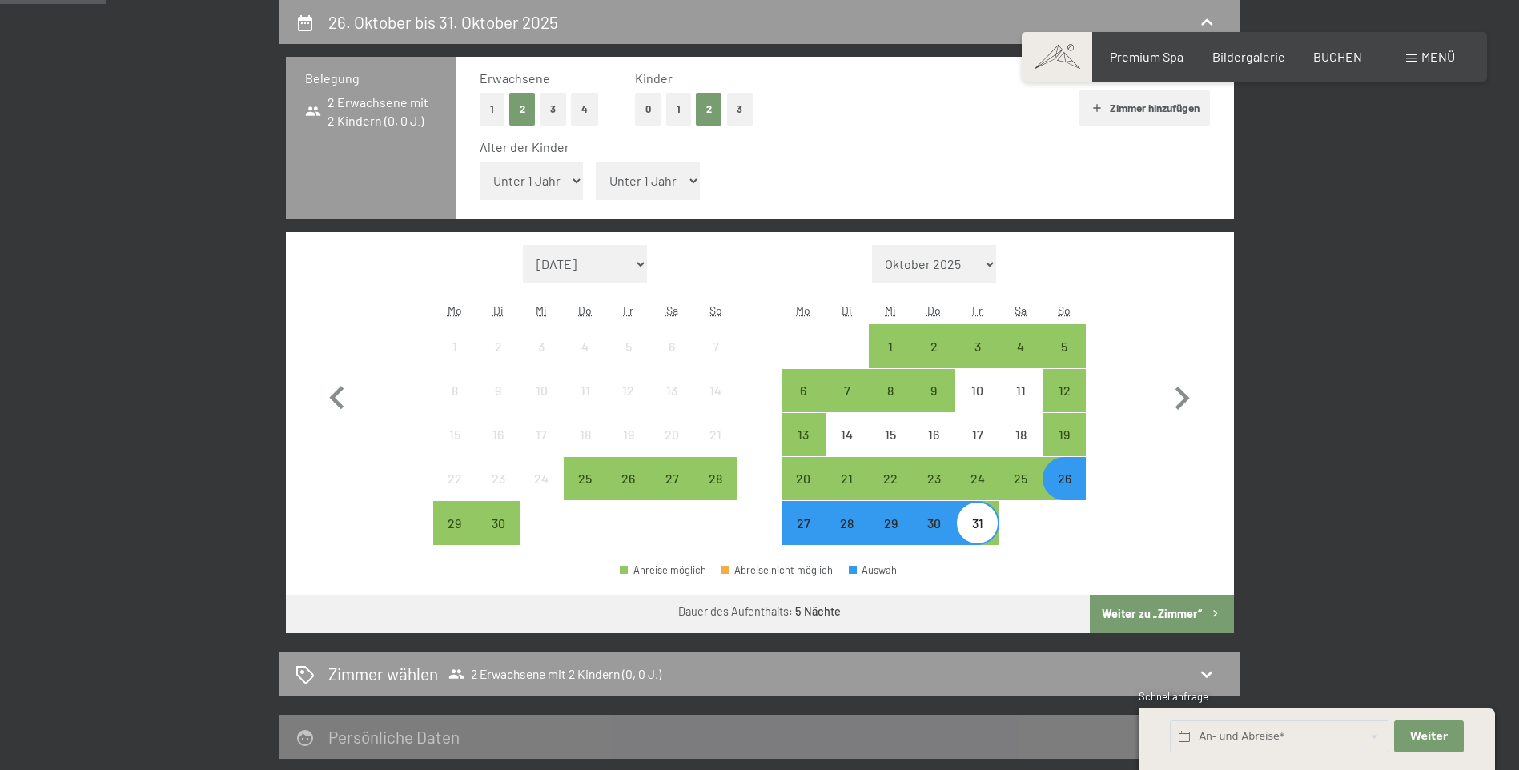
select select "6"
click at [480, 162] on select "Unter 1 Jahr 1 Jahr 2 Jahre 3 Jahre 4 Jahre 5 Jahre 6 Jahre 7 Jahre 8 Jahre 9 J…" at bounding box center [532, 181] width 104 height 38
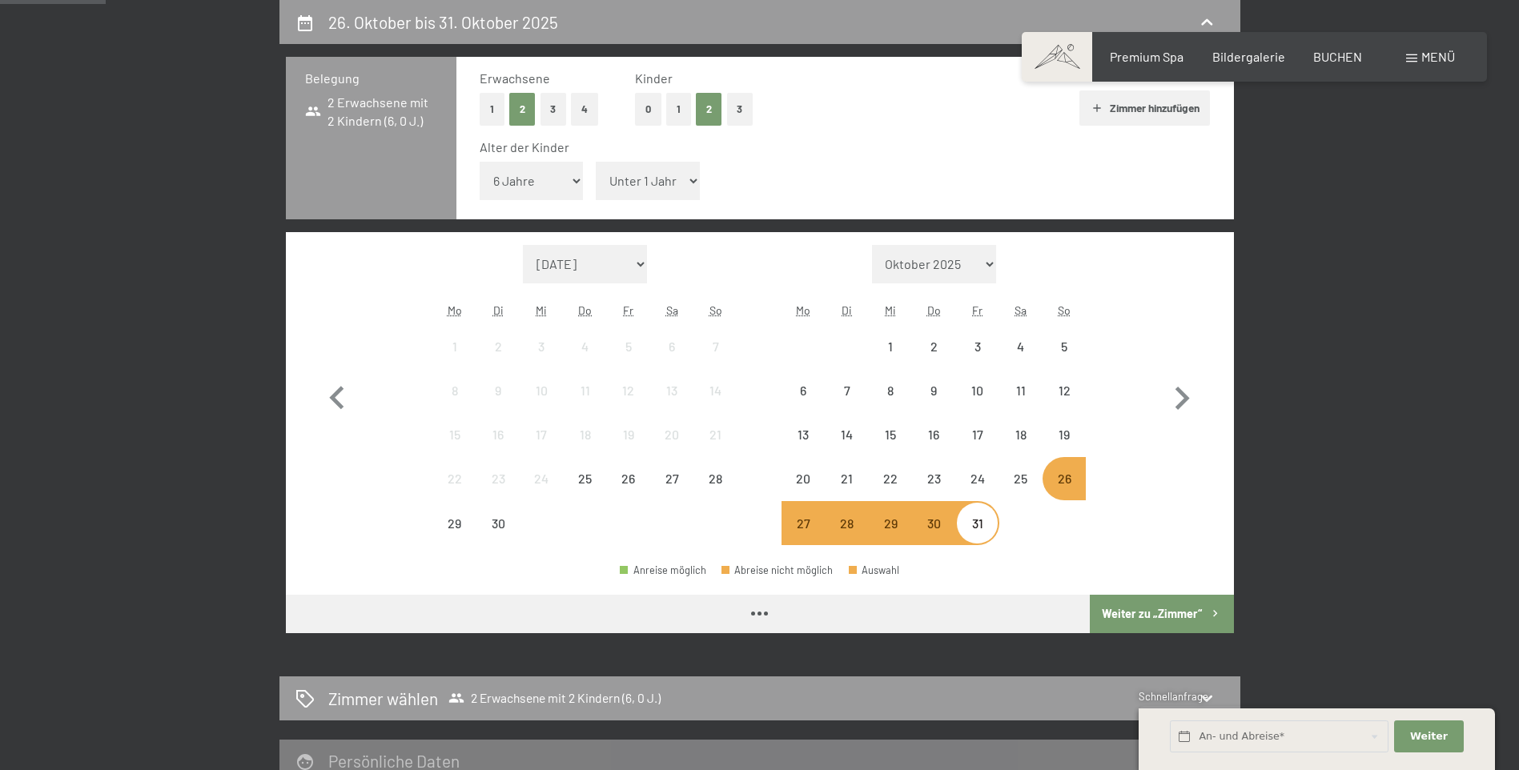
click at [680, 174] on select "Unter 1 Jahr 1 Jahr 2 Jahre 3 Jahre 4 Jahre 5 Jahre 6 Jahre 7 Jahre 8 Jahre 9 J…" at bounding box center [648, 181] width 104 height 38
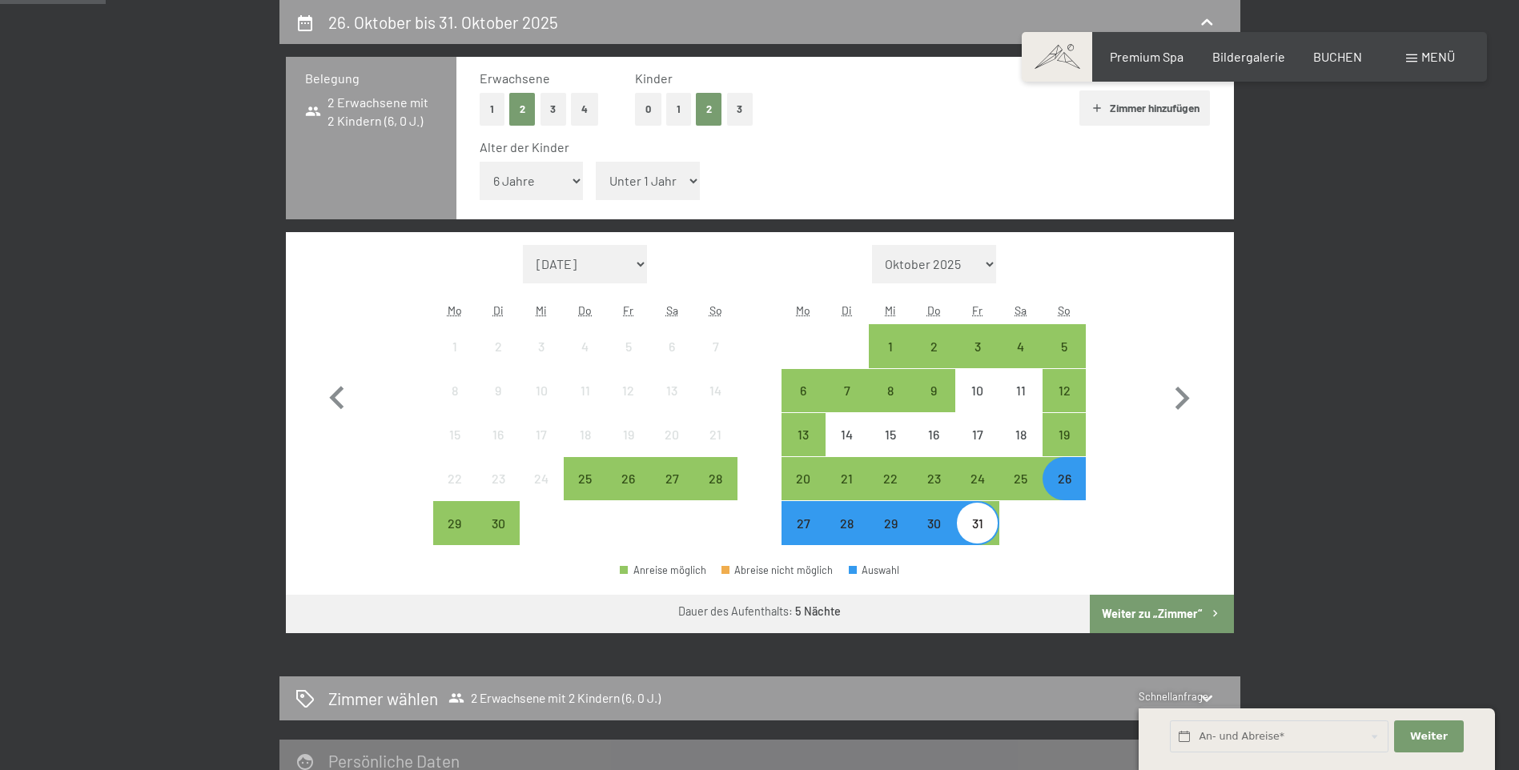
select select "9"
click at [596, 162] on select "Unter 1 Jahr 1 Jahr 2 Jahre 3 Jahre 4 Jahre 5 Jahre 6 Jahre 7 Jahre 8 Jahre 9 J…" at bounding box center [648, 181] width 104 height 38
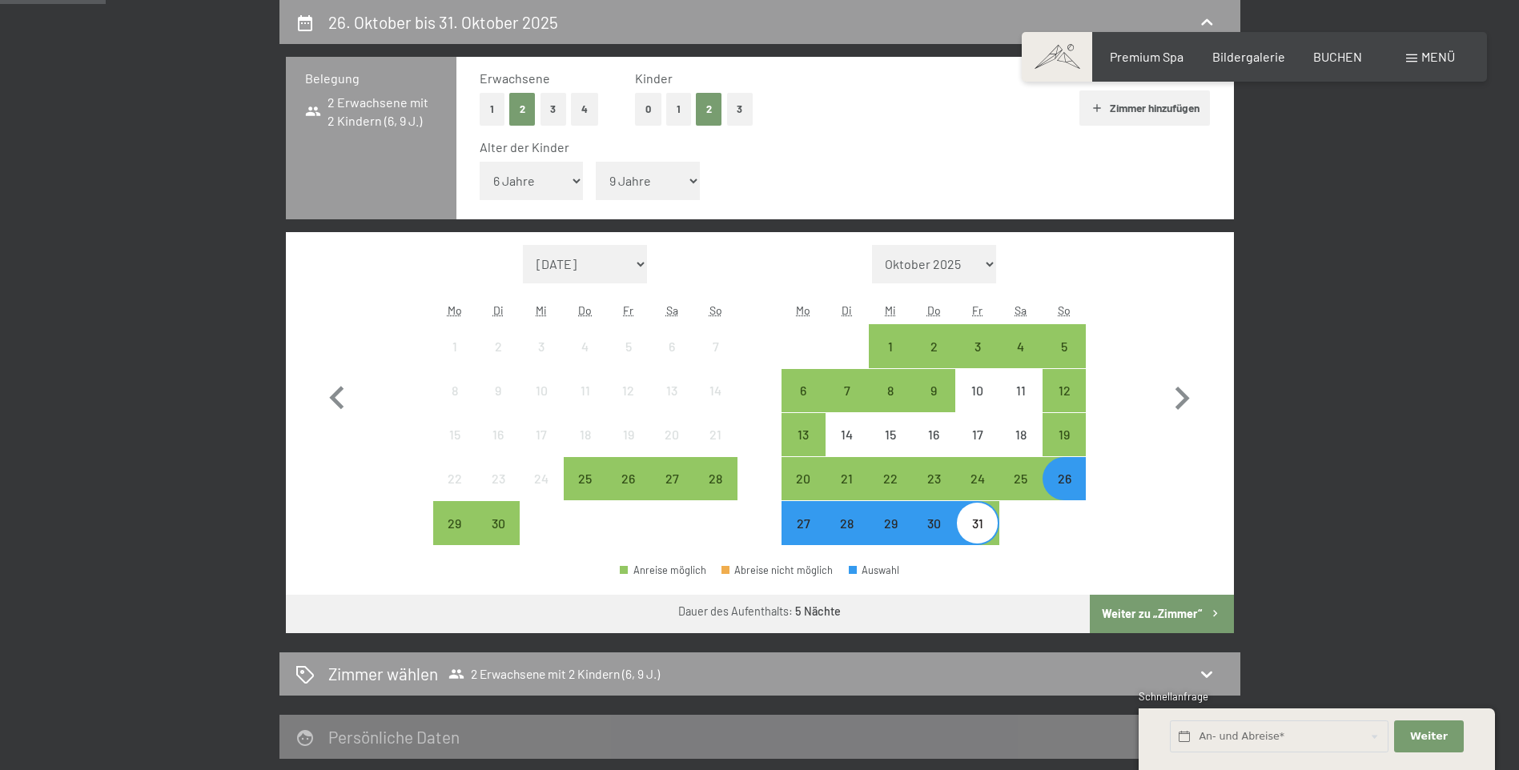
click at [1159, 614] on button "Weiter zu „Zimmer“" at bounding box center [1161, 614] width 143 height 38
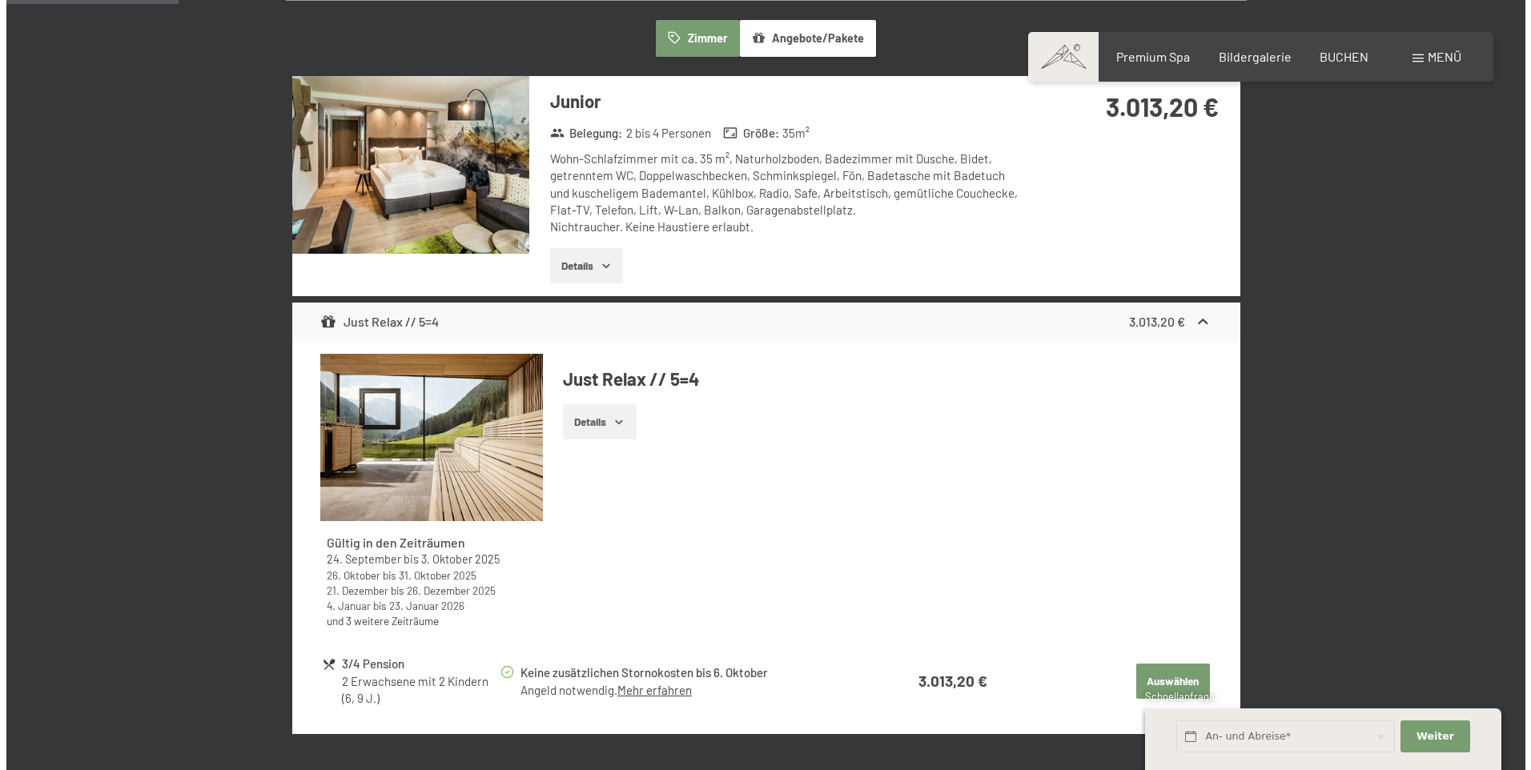
scroll to position [462, 0]
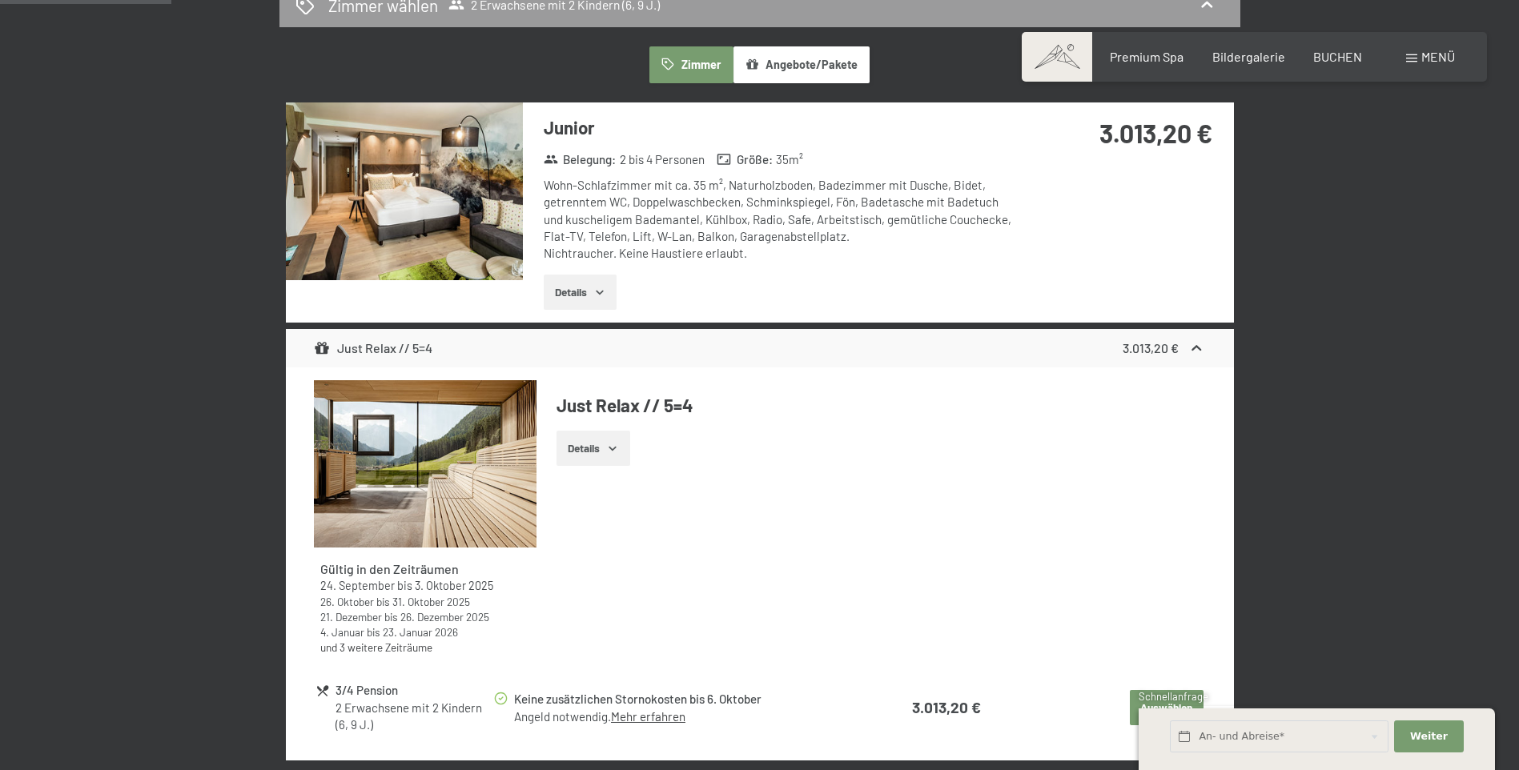
click at [1437, 54] on span "Menü" at bounding box center [1438, 56] width 34 height 15
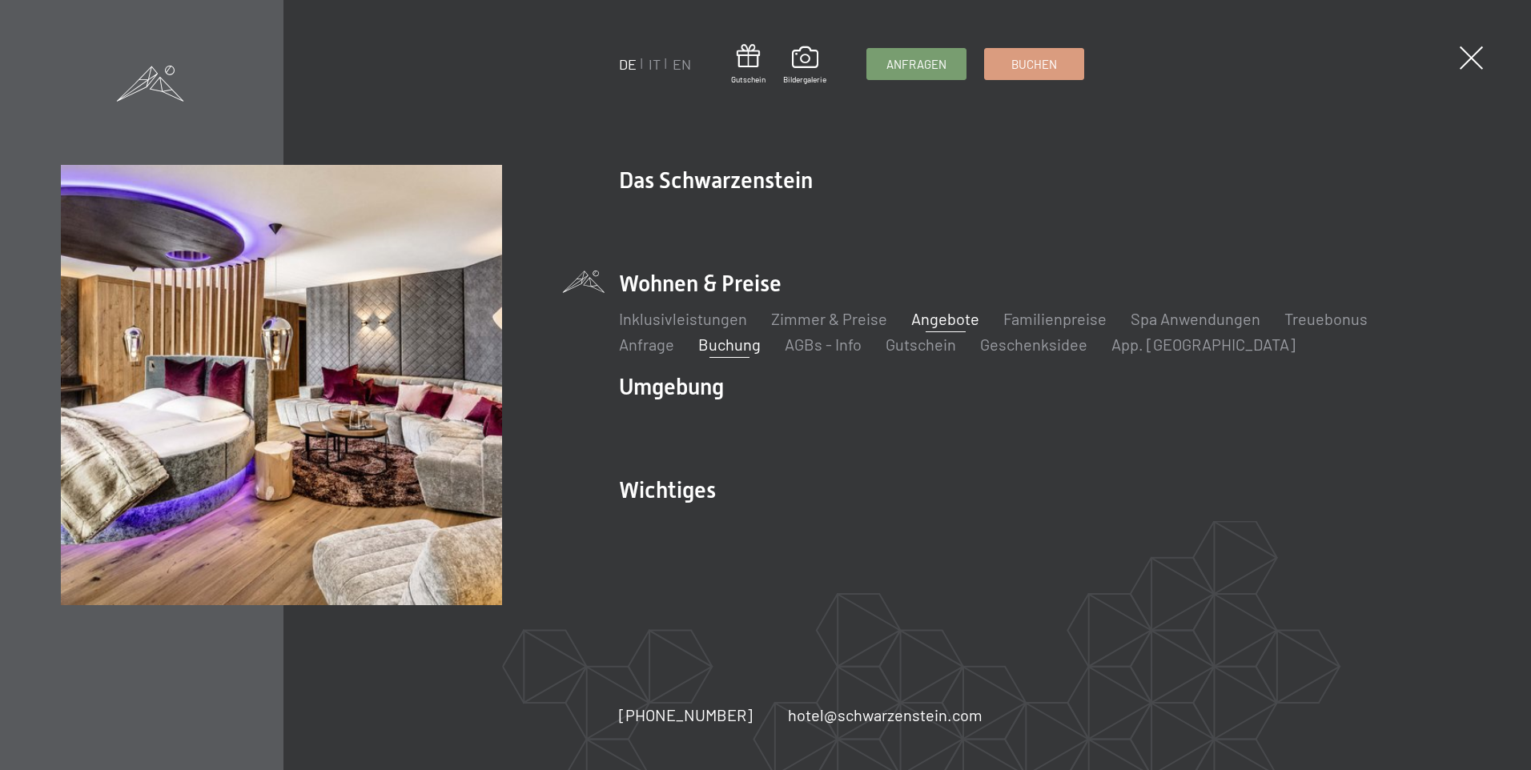
click at [938, 326] on link "Angebote" at bounding box center [945, 318] width 68 height 19
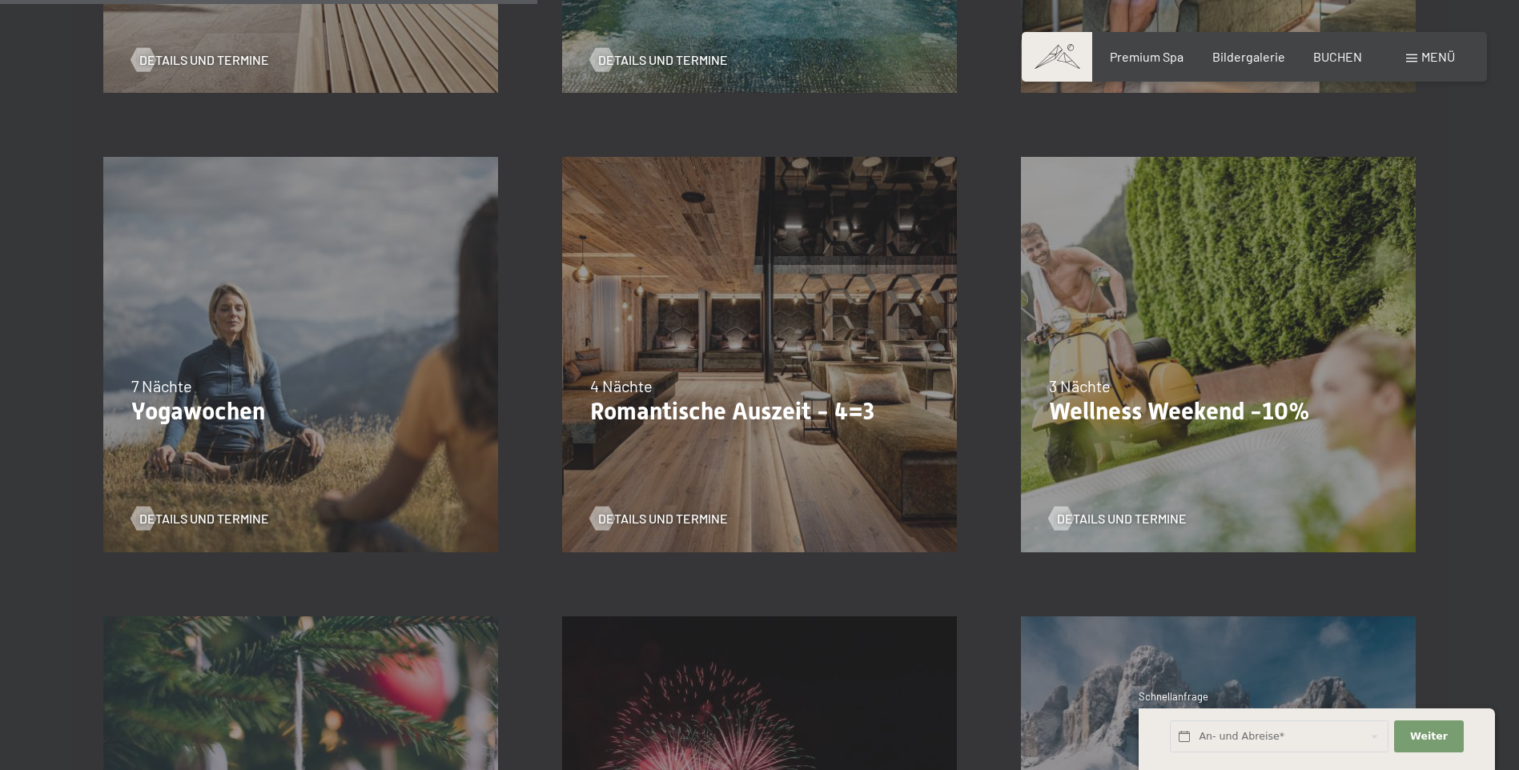
scroll to position [1281, 0]
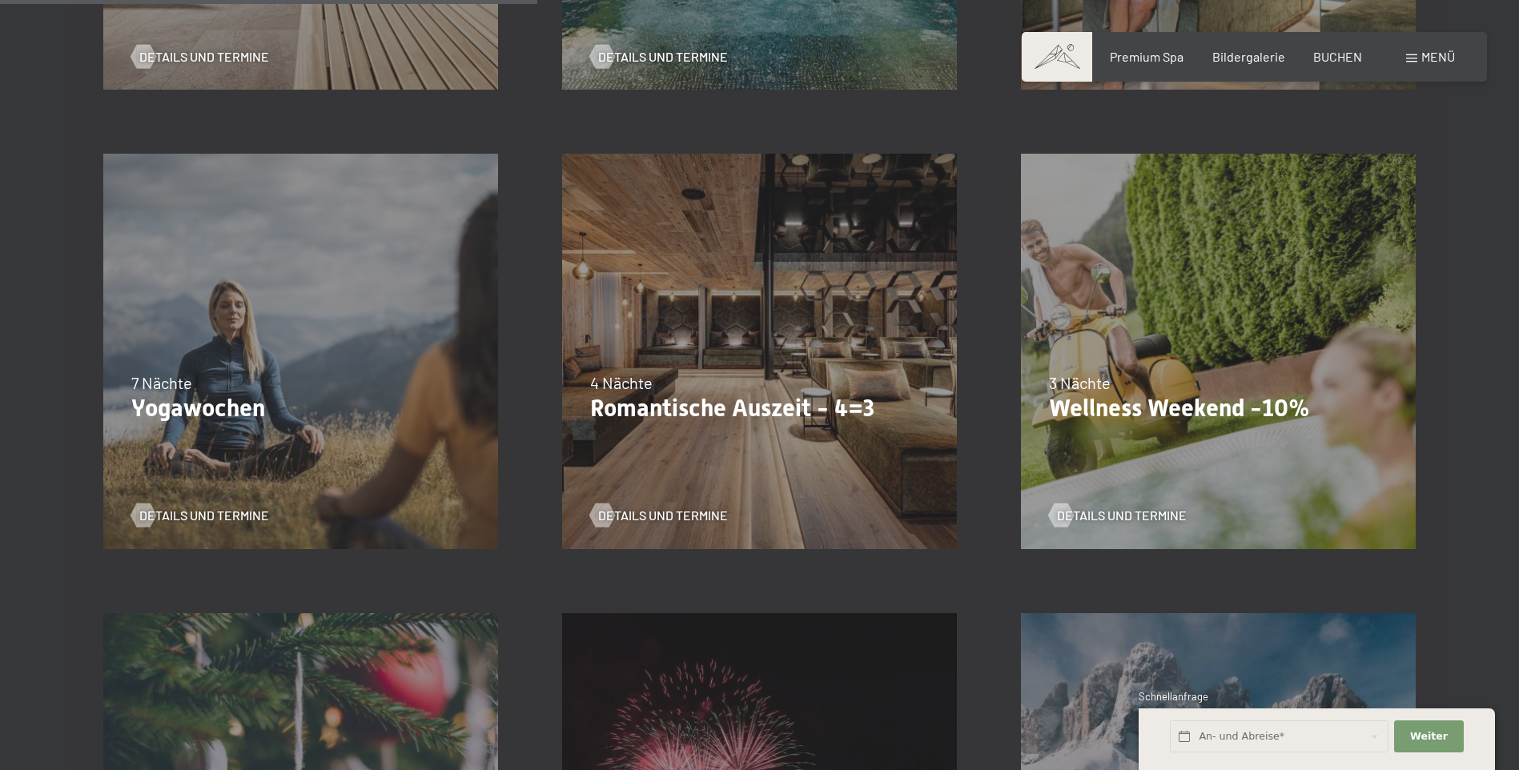
click at [803, 440] on div "09.11.–05.12.2025 08.12.–19.12.2025 11.01.–23.01.2026 08.03.–27.03.2026 29.03.–…" at bounding box center [759, 351] width 459 height 459
click at [811, 412] on p "Romantische Auszeit - 4=3" at bounding box center [759, 408] width 339 height 29
click at [638, 514] on span "Details und Termine" at bounding box center [679, 516] width 130 height 18
